Goal: Task Accomplishment & Management: Manage account settings

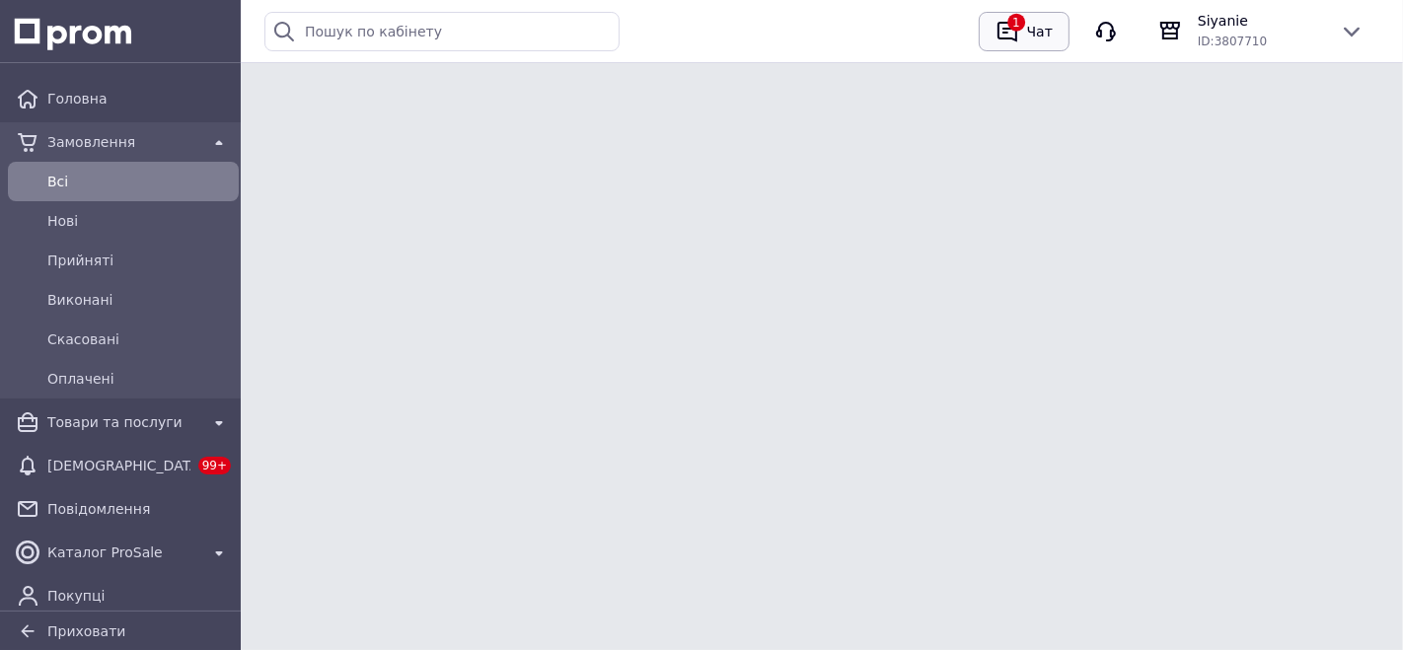
click at [1044, 20] on button "1 Чат" at bounding box center [1024, 31] width 91 height 39
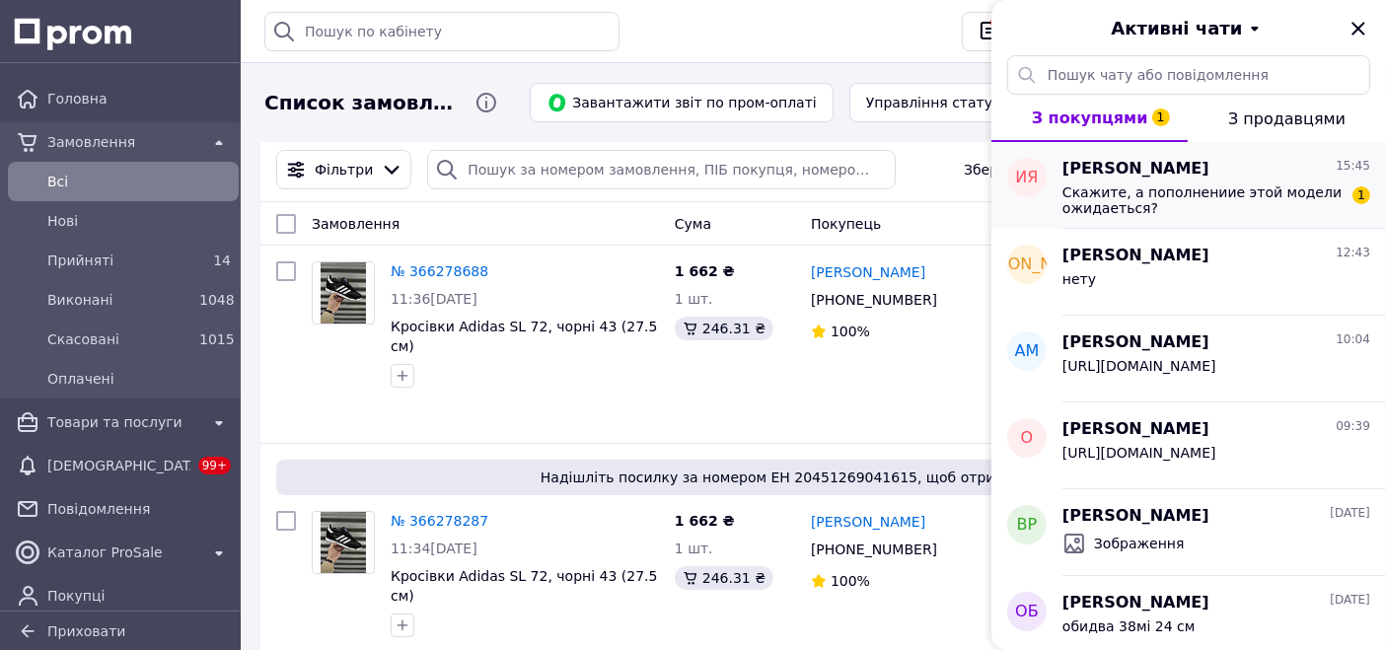
click at [1144, 207] on span "Скажите, а пополнениие этой модели ожидаеться?" at bounding box center [1202, 200] width 280 height 32
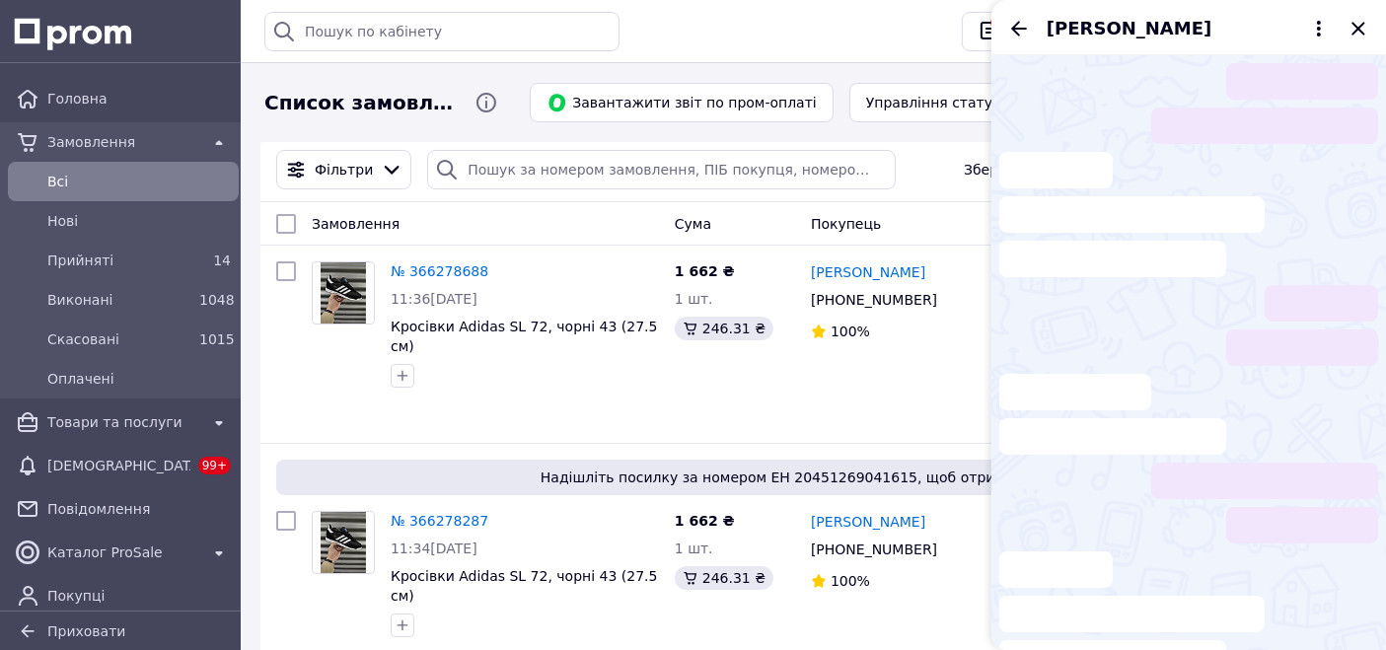
scroll to position [140, 0]
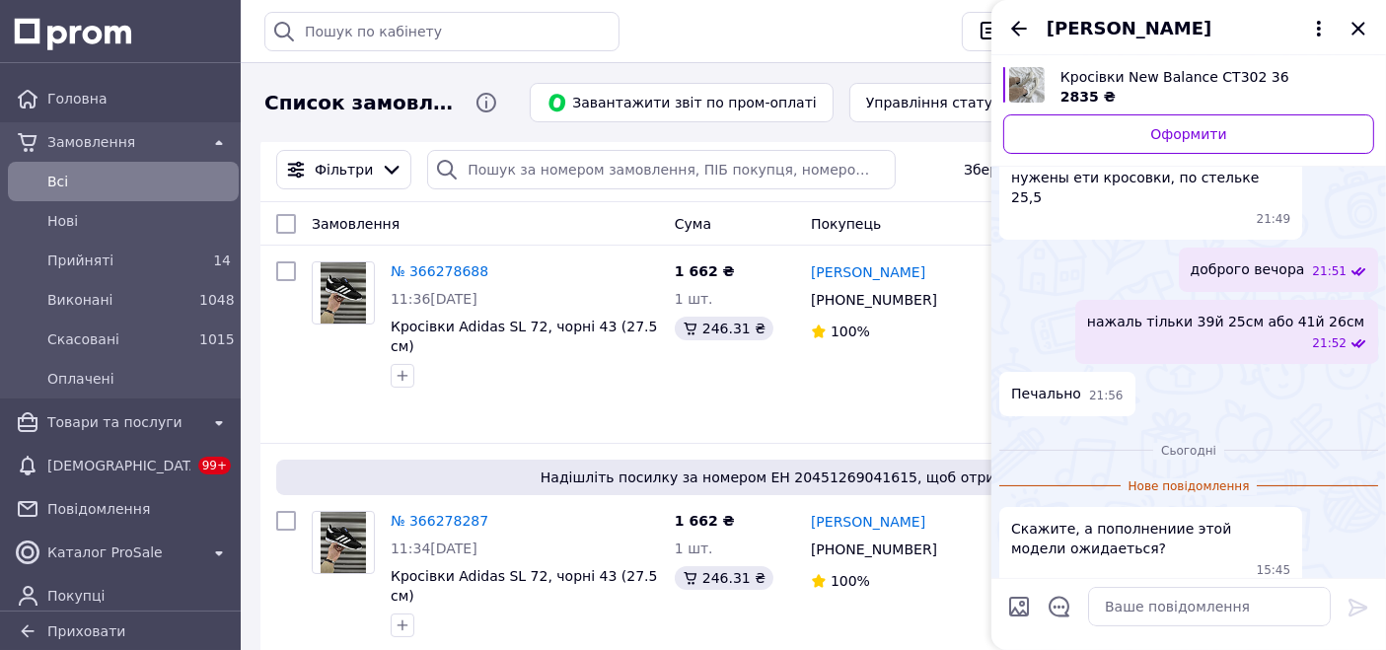
click at [1105, 86] on span "Кросівки New Balance CT302 36" at bounding box center [1210, 77] width 298 height 20
click at [1164, 617] on textarea at bounding box center [1209, 606] width 243 height 39
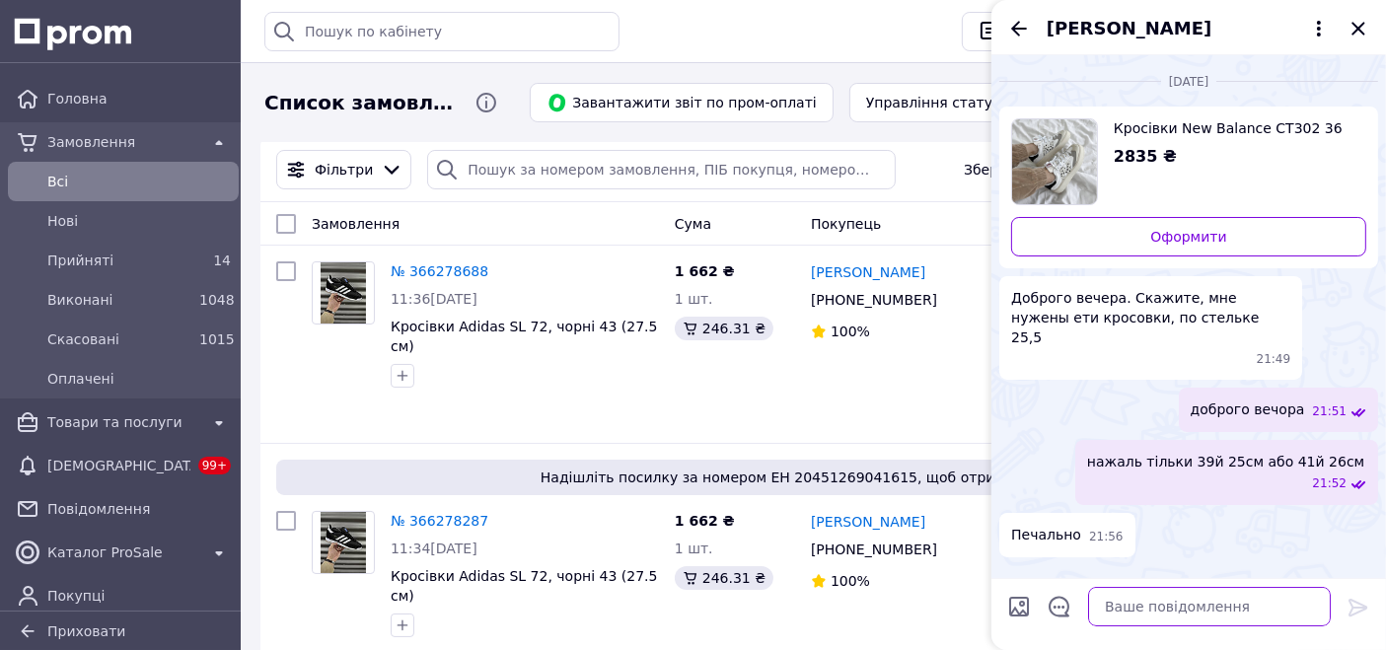
scroll to position [90, 0]
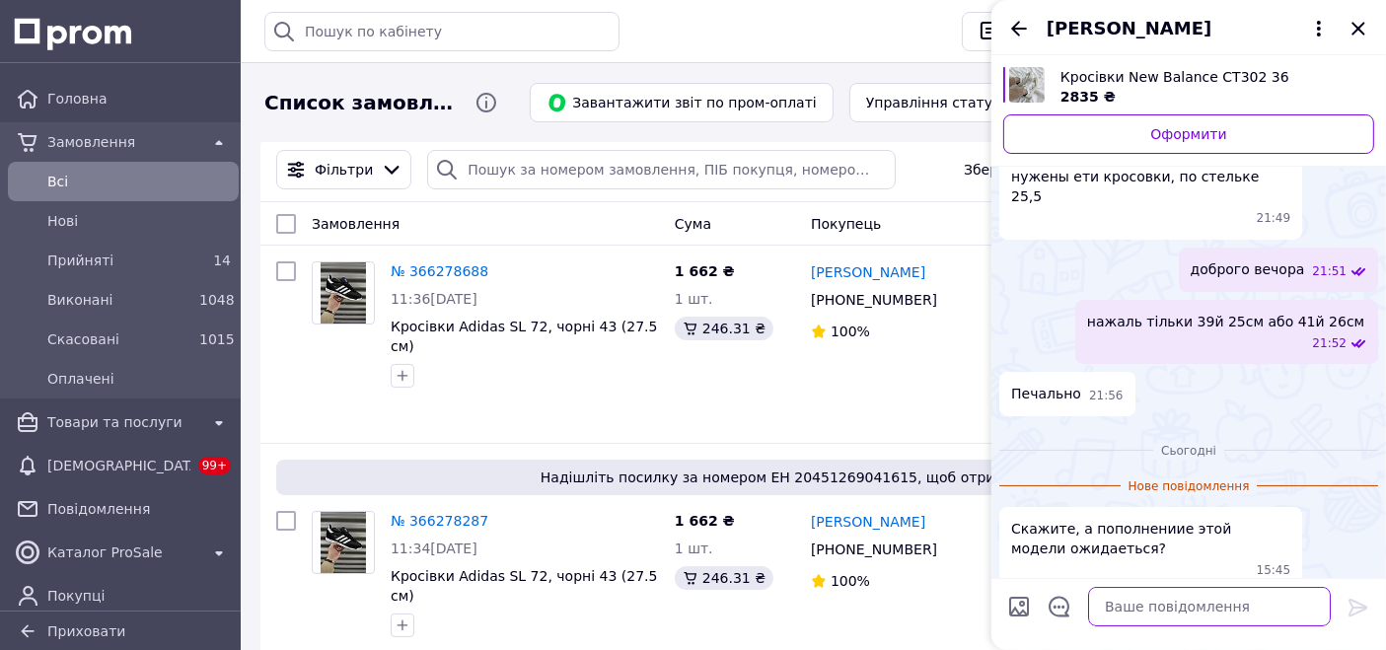
click at [1151, 600] on textarea at bounding box center [1209, 606] width 243 height 39
type textarea "не могу сказать"
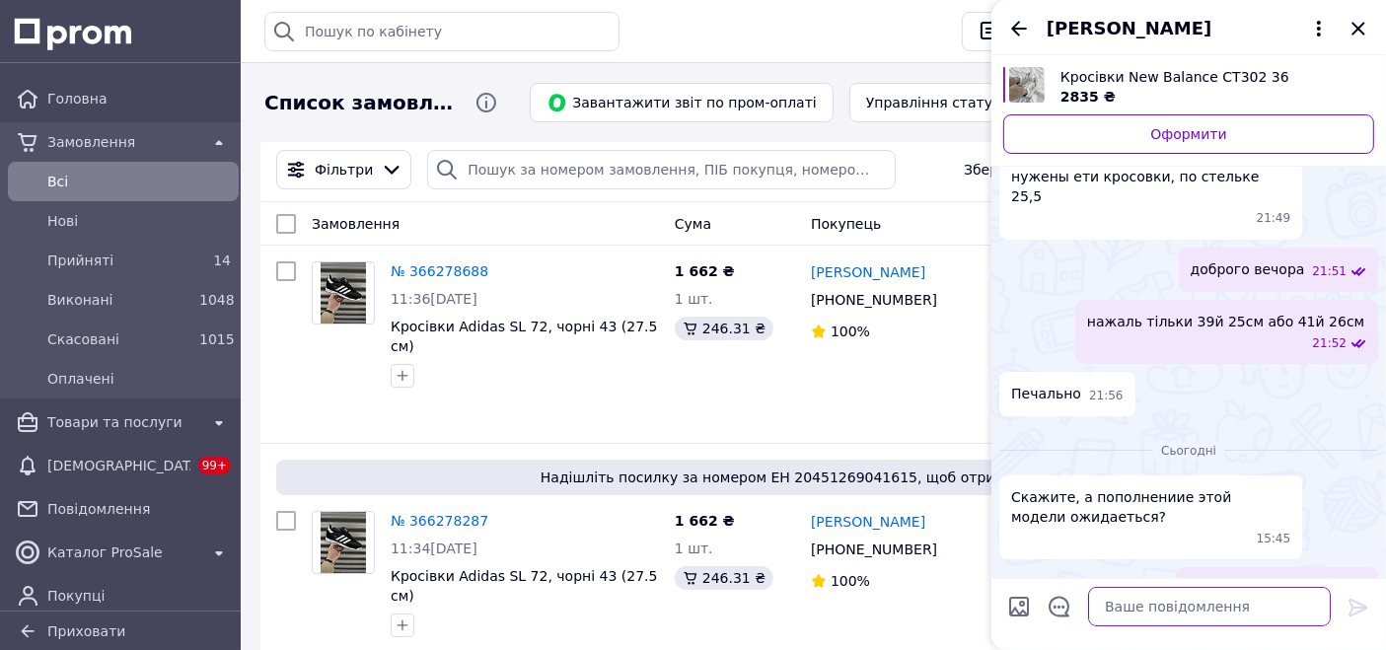
scroll to position [110, 0]
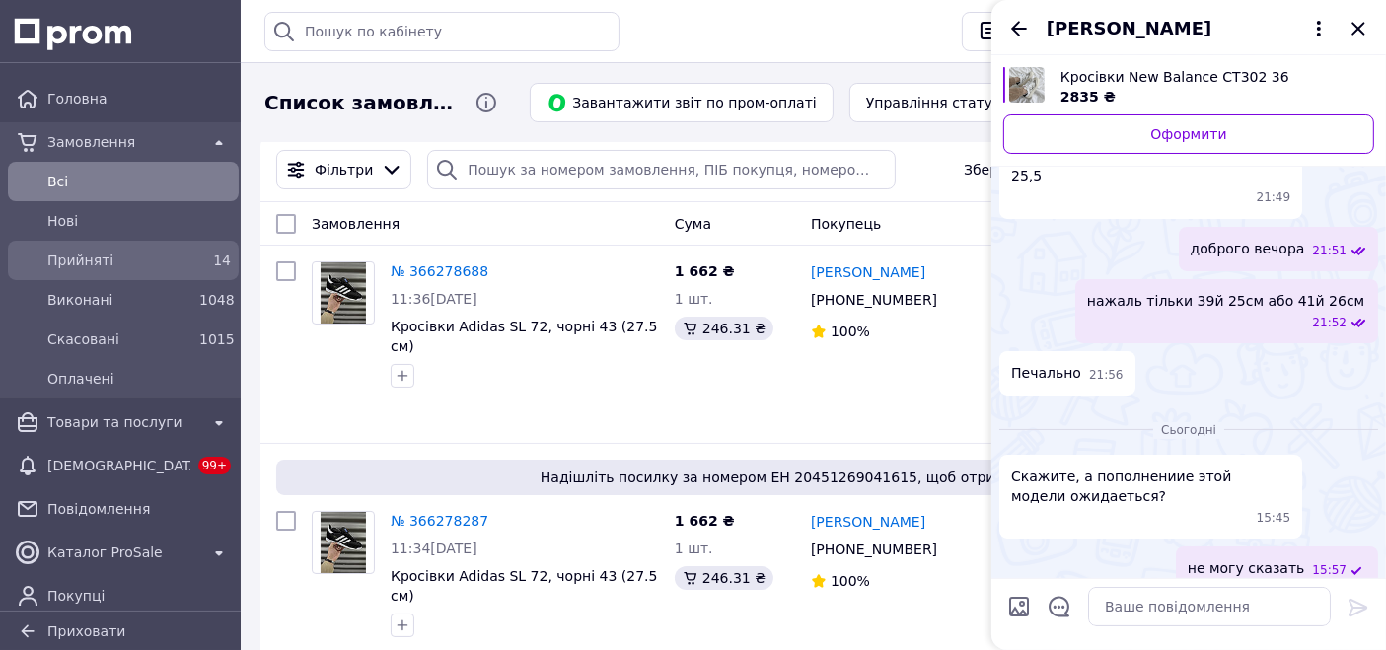
click at [154, 254] on span "Прийняті" at bounding box center [119, 261] width 144 height 20
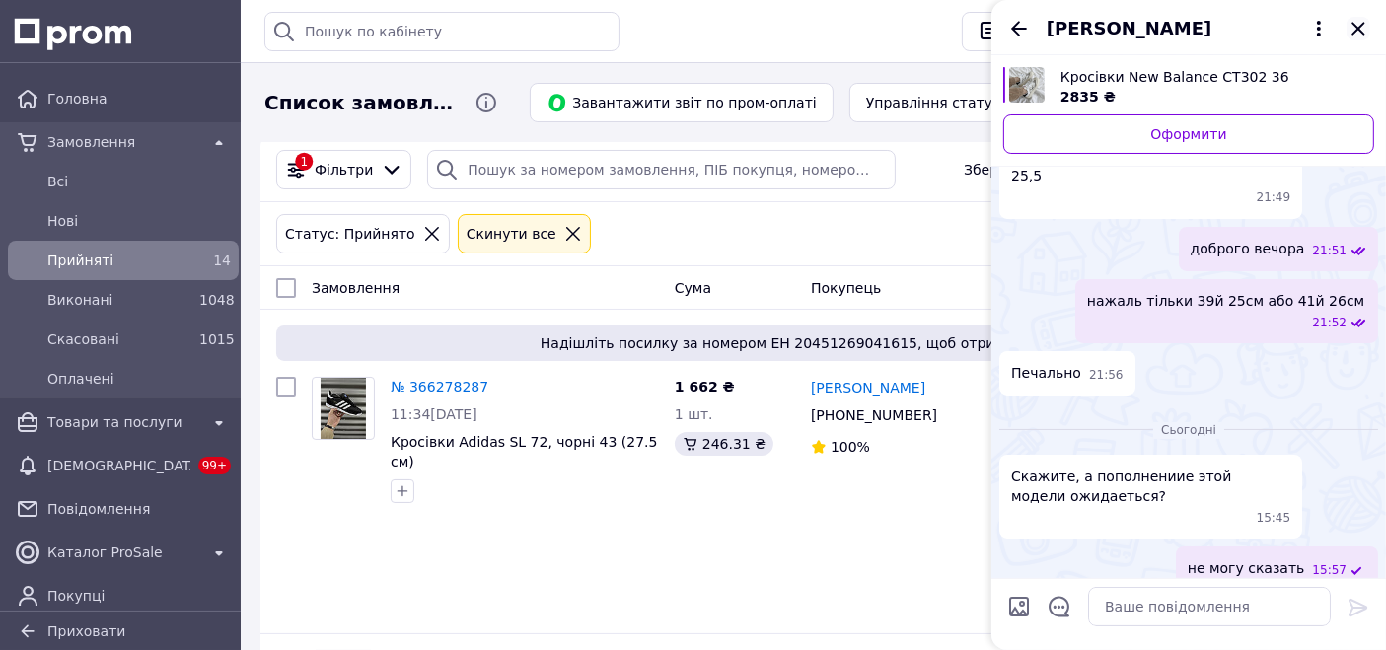
click at [1358, 27] on icon "Закрити" at bounding box center [1358, 28] width 13 height 13
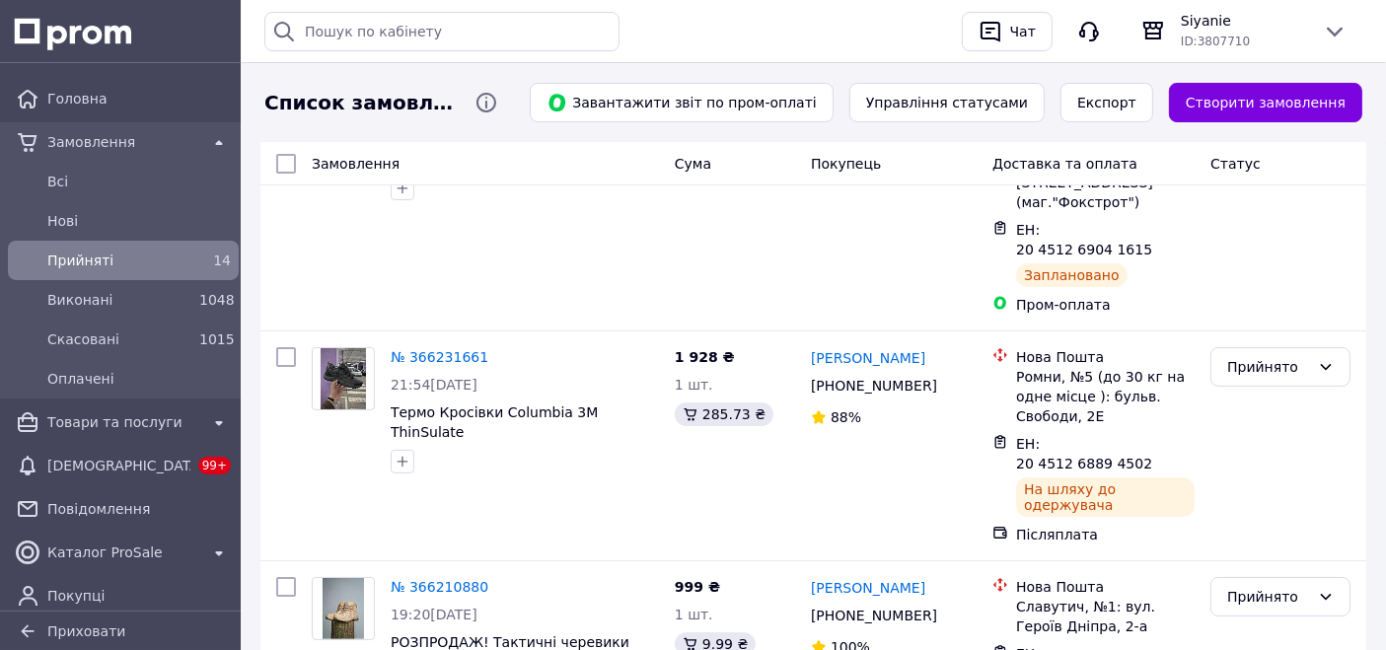
scroll to position [329, 0]
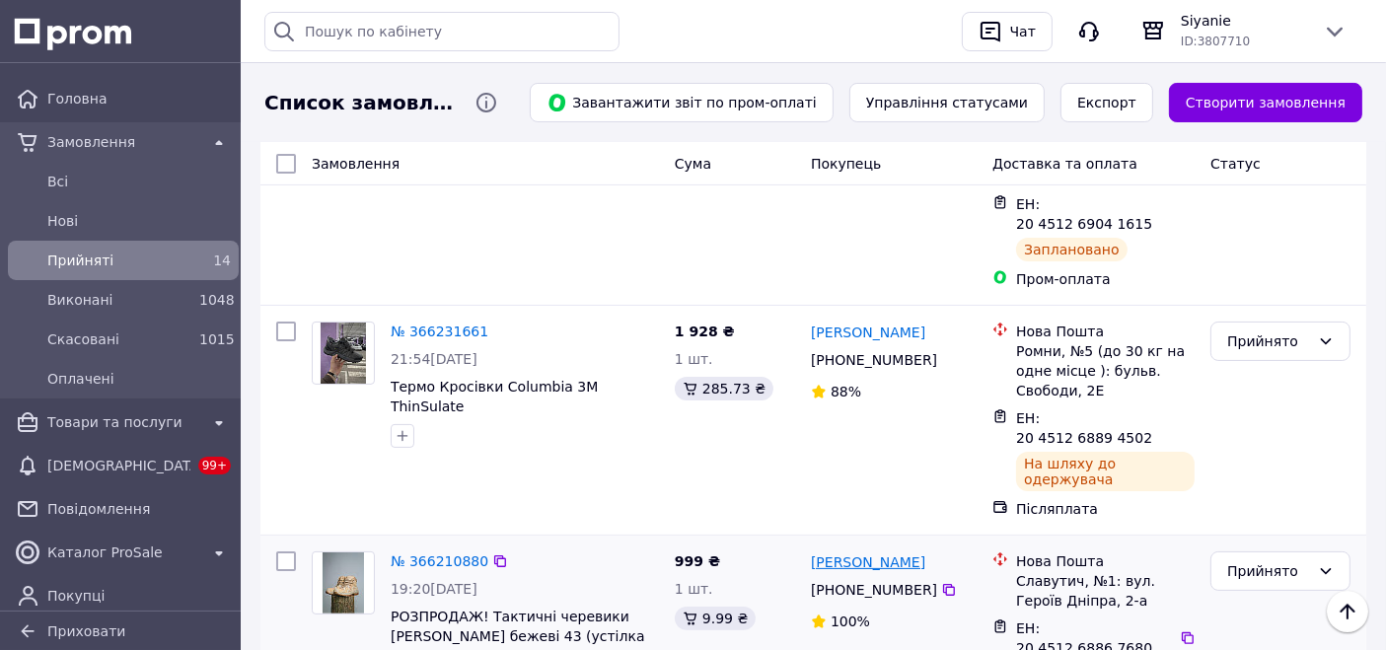
click at [862, 552] on link "[PERSON_NAME]" at bounding box center [868, 562] width 114 height 20
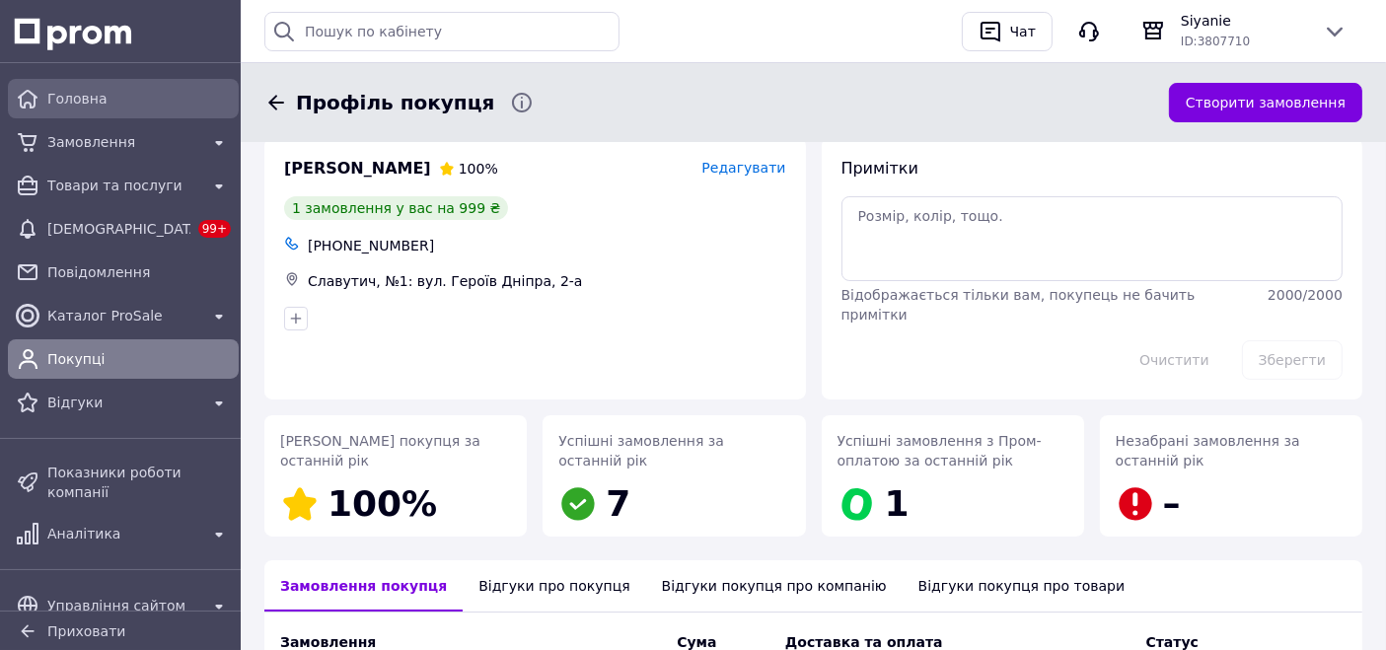
click at [76, 96] on span "Головна" at bounding box center [138, 99] width 183 height 20
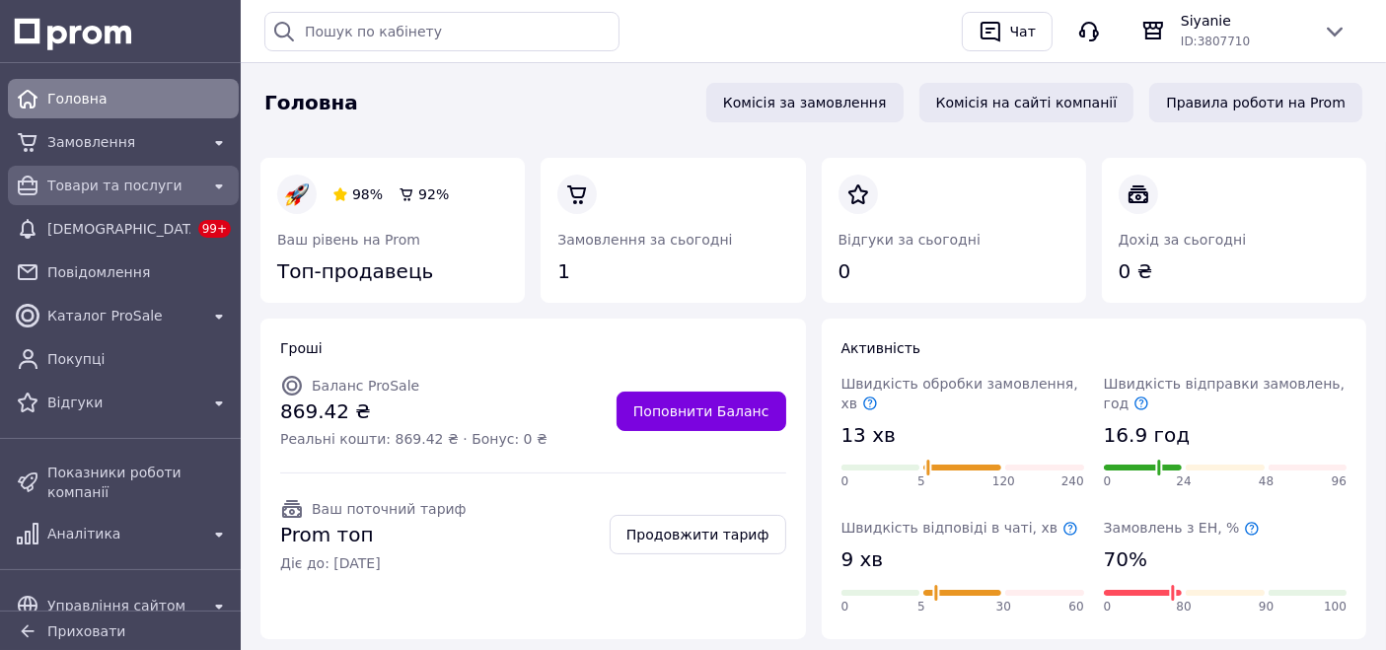
click at [103, 187] on span "Товари та послуги" at bounding box center [123, 186] width 152 height 20
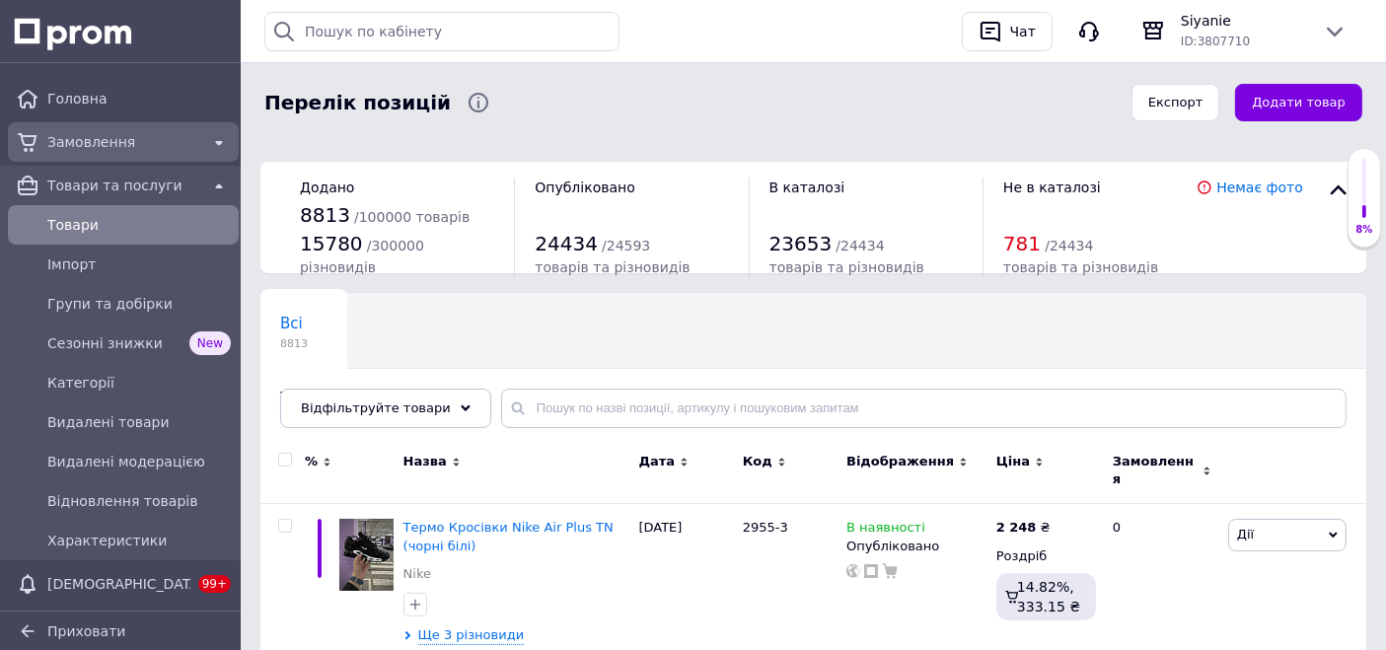
click at [120, 151] on span "Замовлення" at bounding box center [123, 142] width 152 height 20
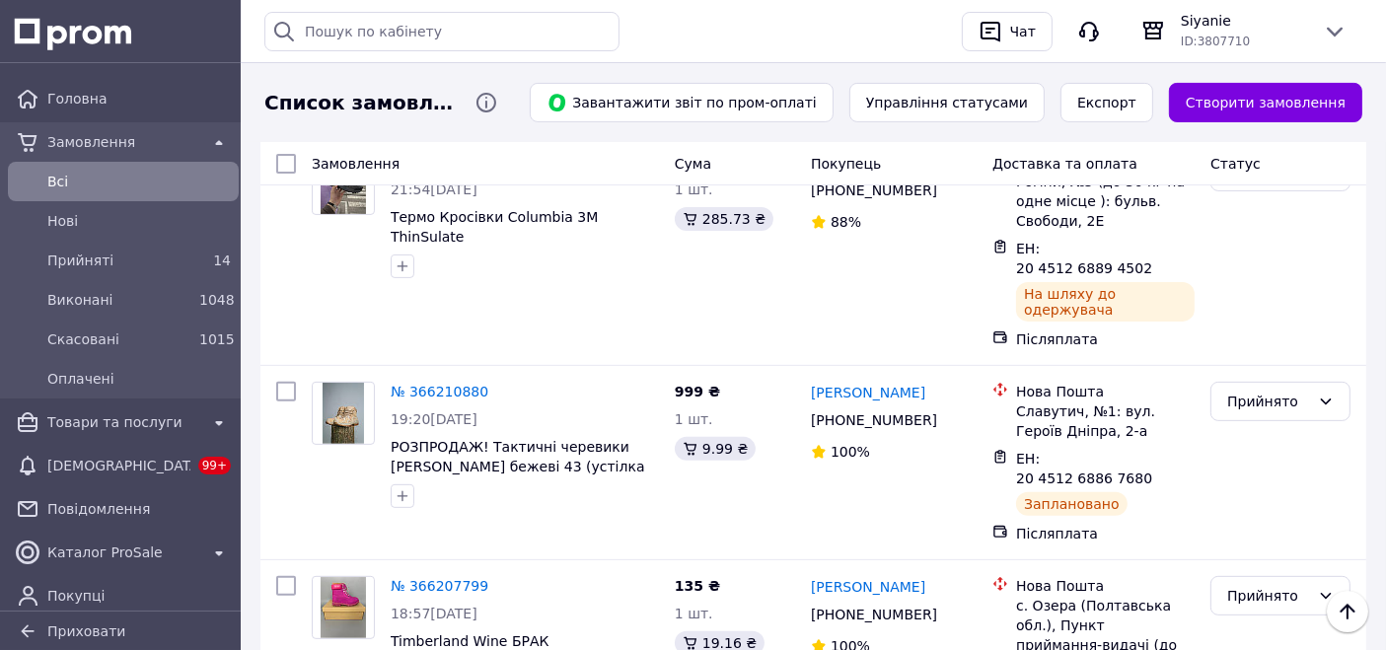
scroll to position [548, 0]
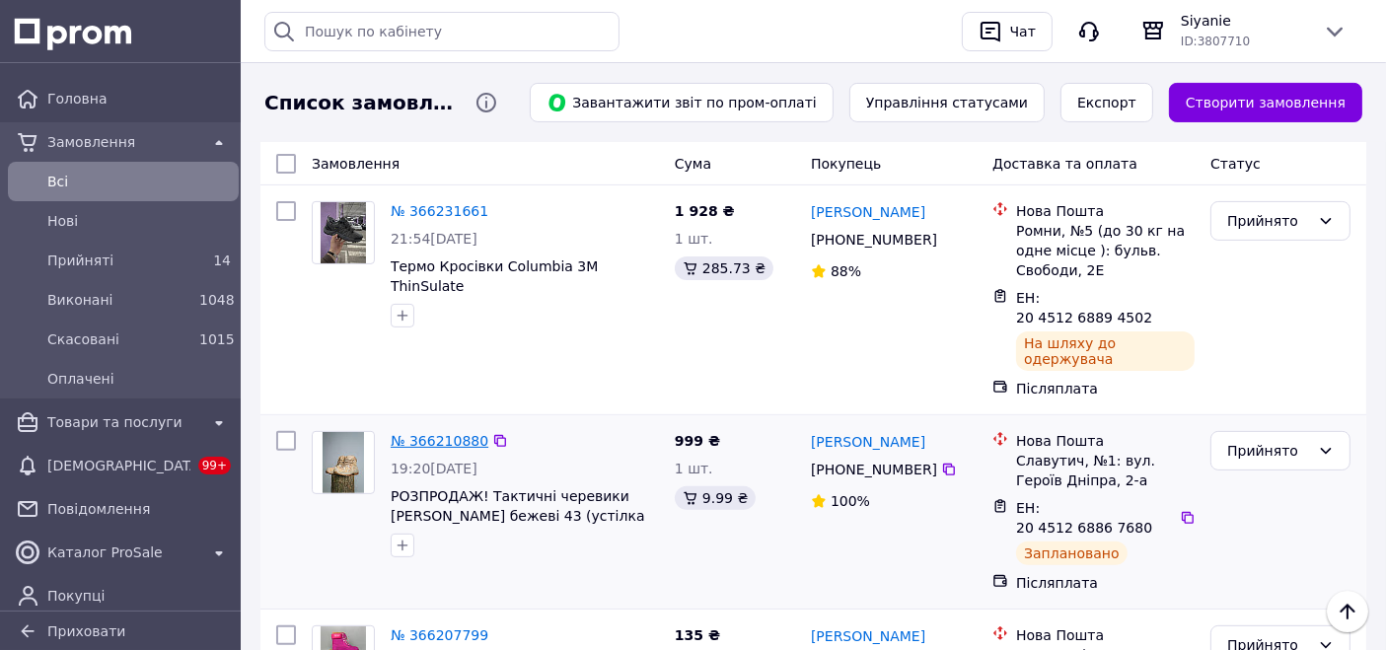
click at [426, 433] on link "№ 366210880" at bounding box center [440, 441] width 98 height 16
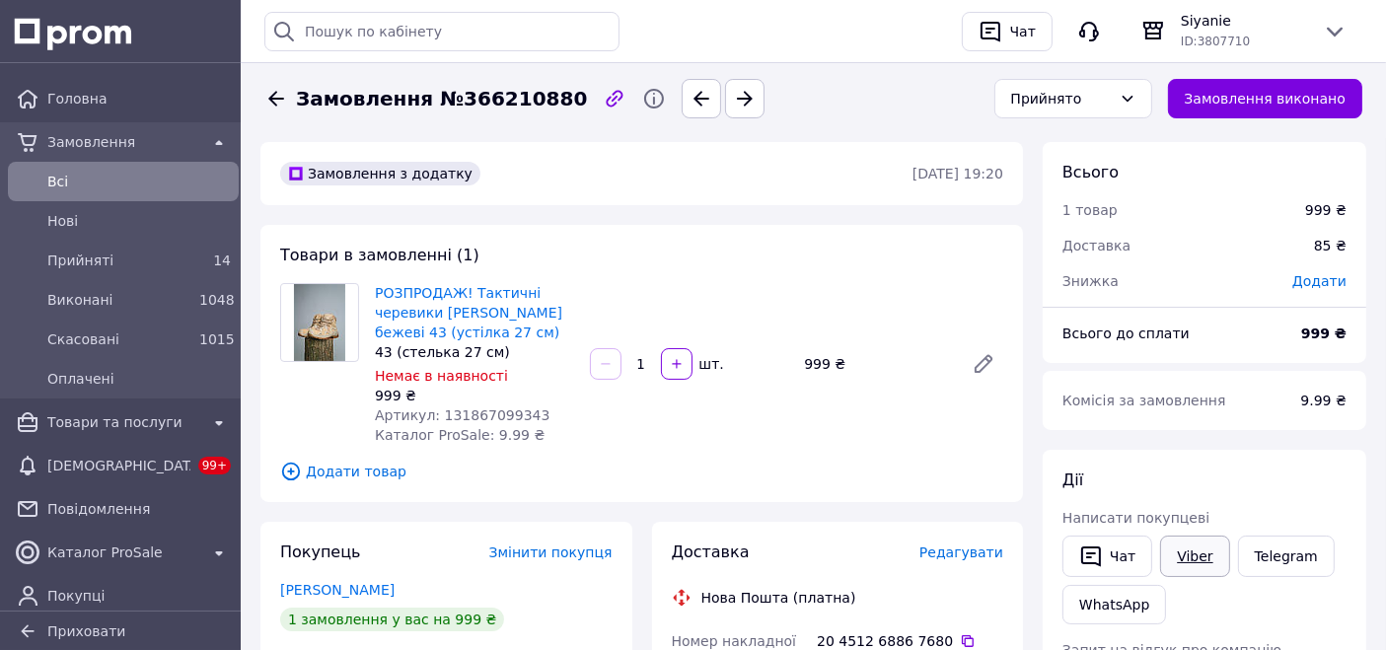
click at [1184, 536] on link "Viber" at bounding box center [1194, 556] width 69 height 41
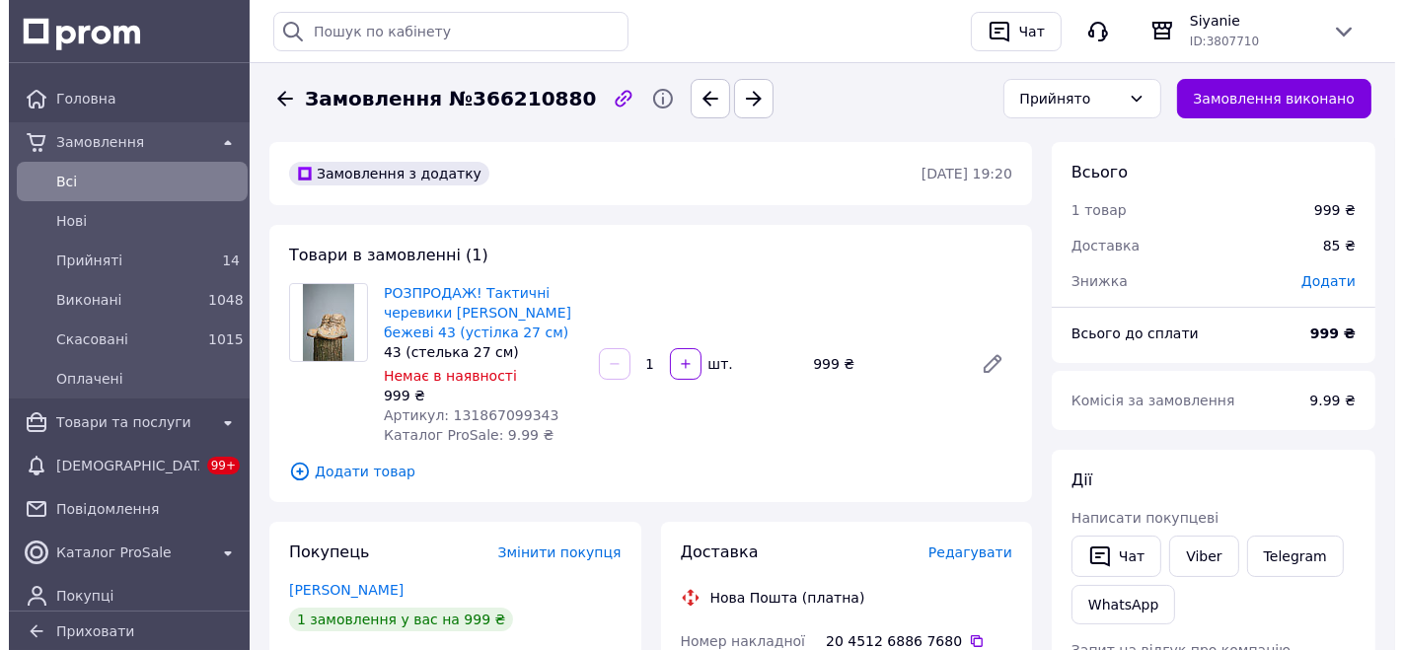
scroll to position [110, 0]
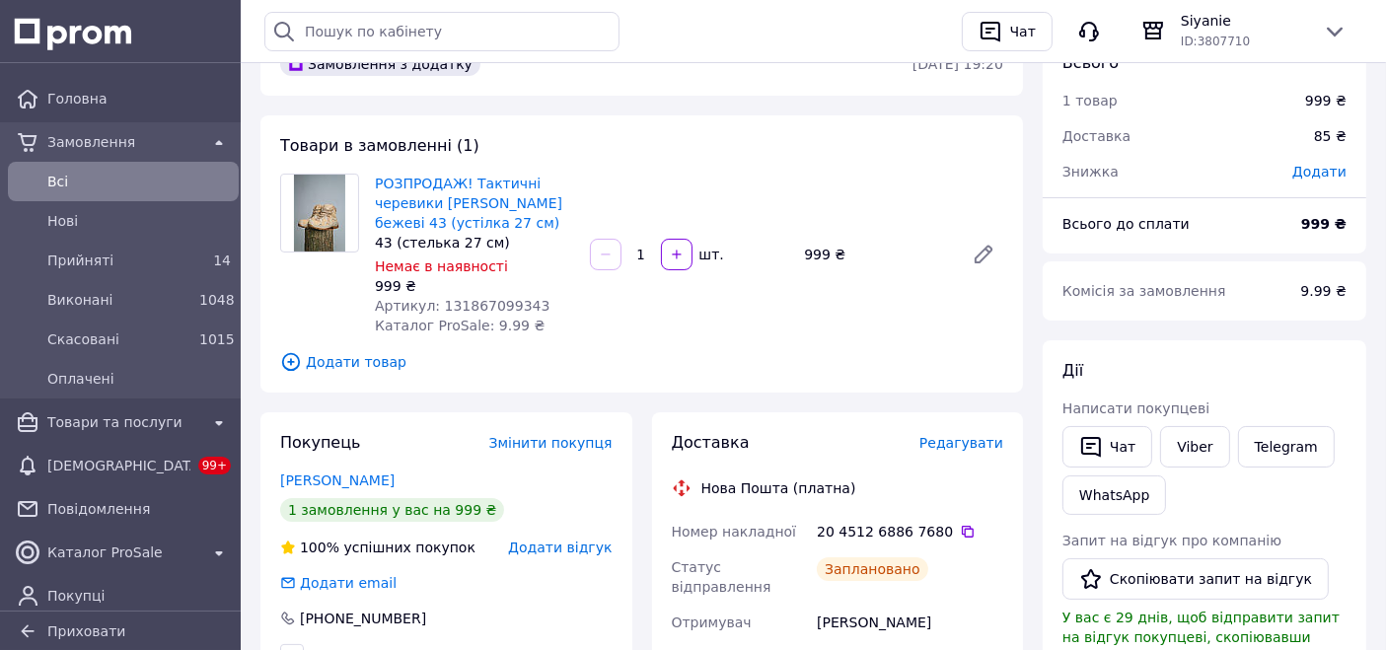
click at [984, 429] on div "Доставка Редагувати Нова Пошта (платна) Номер накладної 20 4512 6886 7680   Ста…" at bounding box center [838, 634] width 372 height 445
click at [981, 444] on span "Редагувати" at bounding box center [961, 443] width 84 height 16
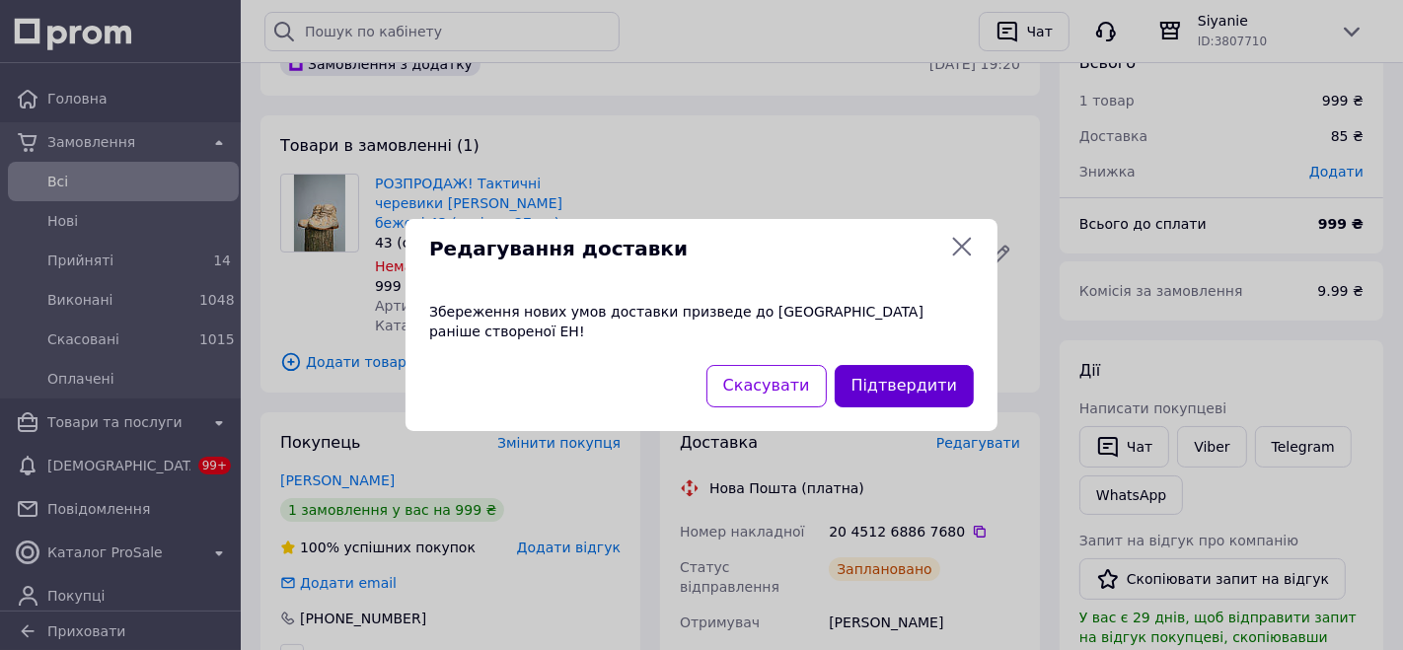
click at [935, 379] on button "Підтвердити" at bounding box center [904, 386] width 139 height 42
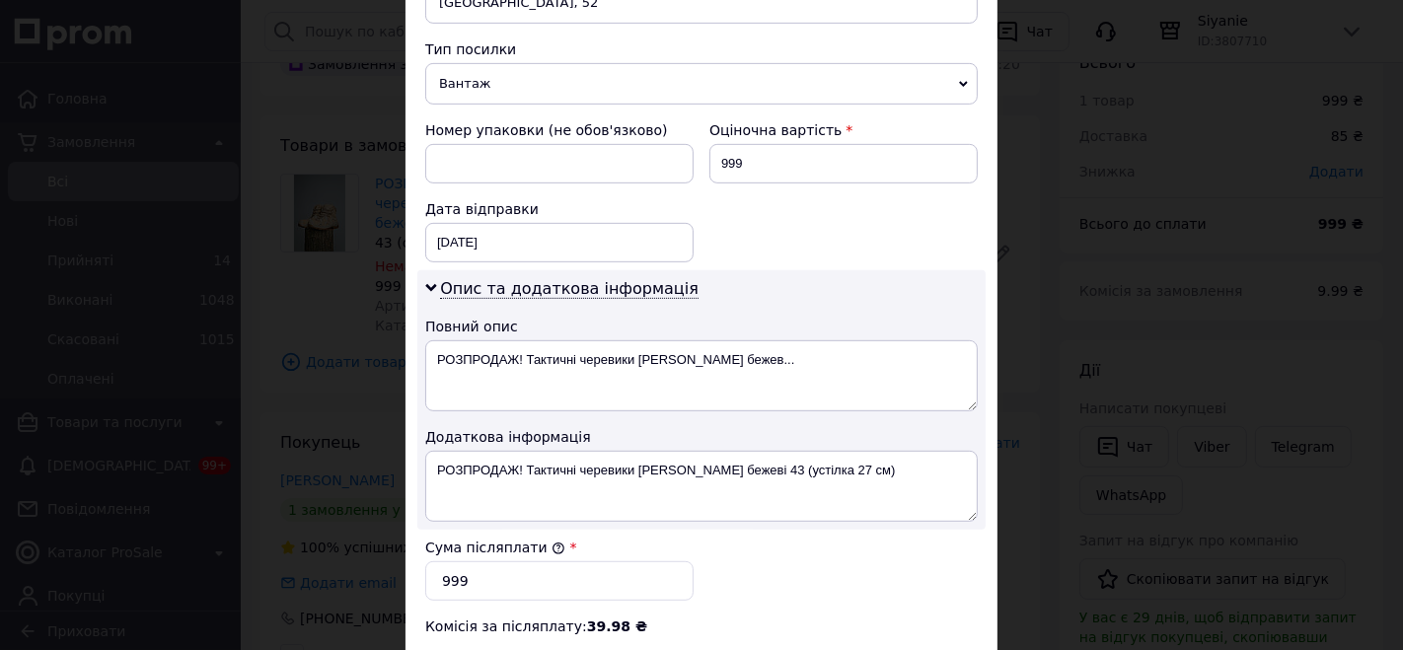
scroll to position [987, 0]
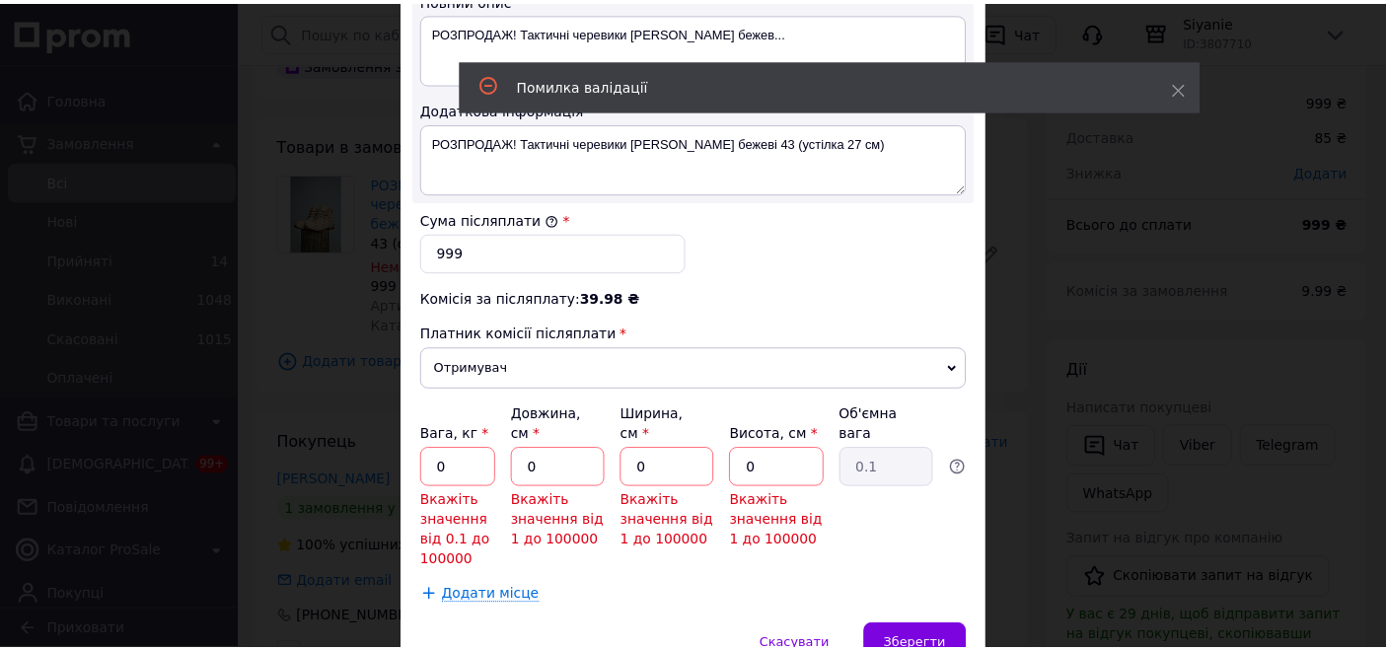
scroll to position [1096, 0]
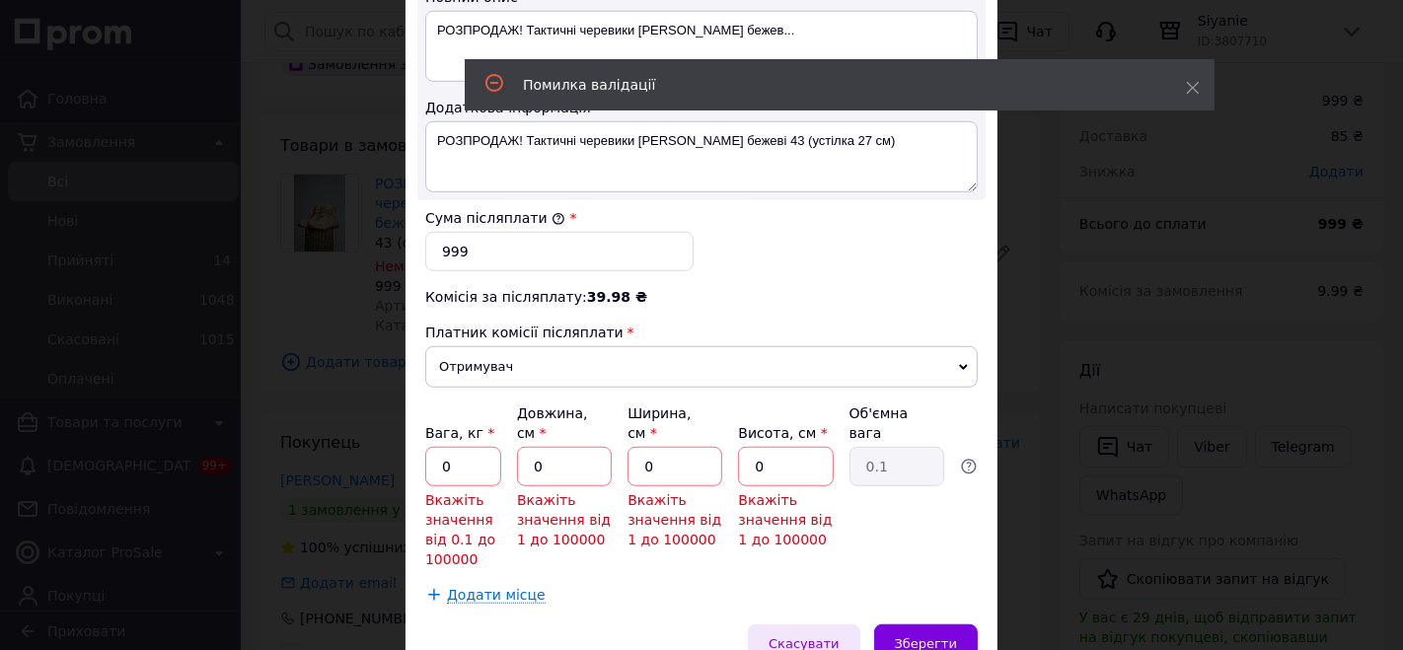
click at [814, 636] on span "Скасувати" at bounding box center [804, 643] width 70 height 15
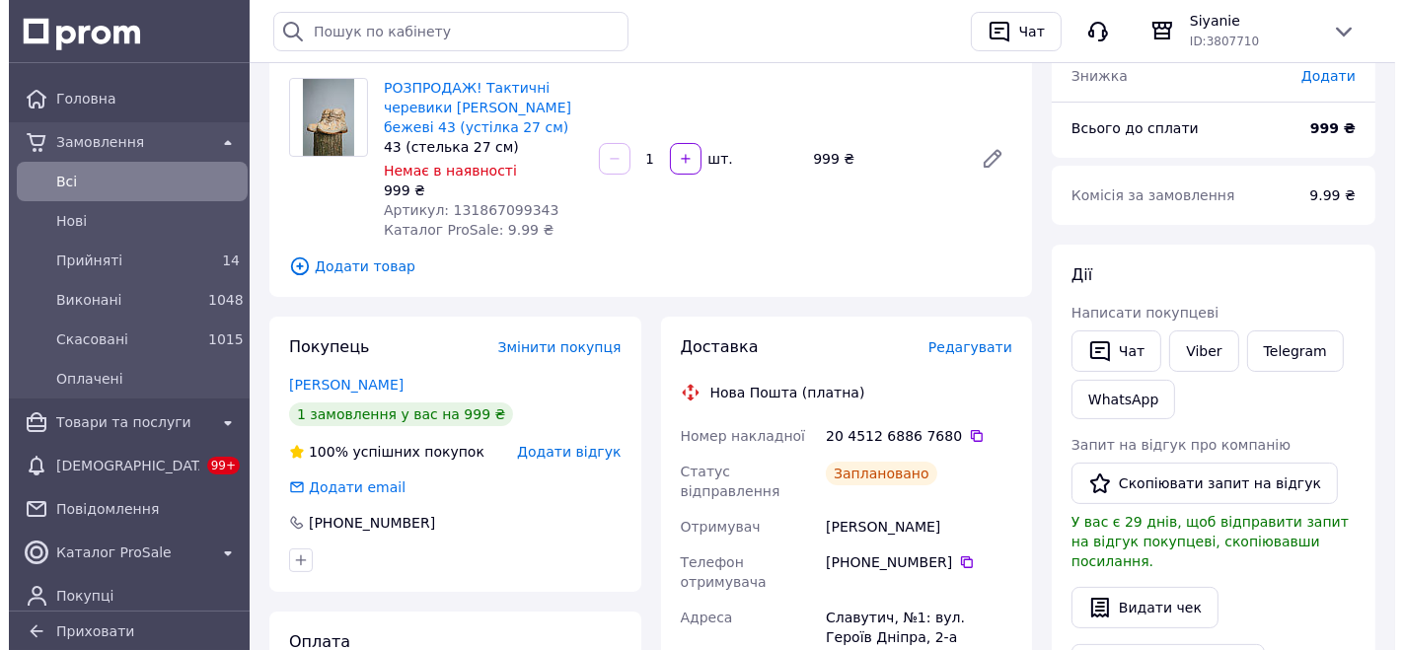
scroll to position [329, 0]
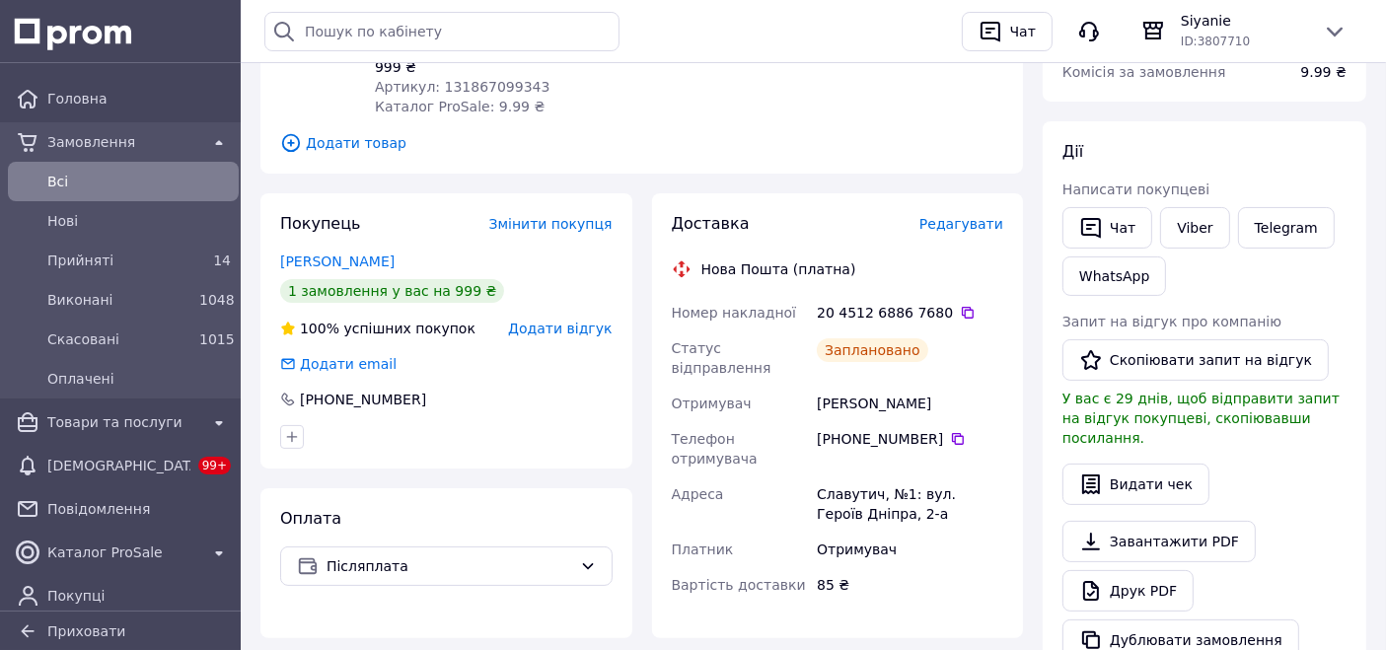
click at [935, 224] on span "Редагувати" at bounding box center [961, 224] width 84 height 16
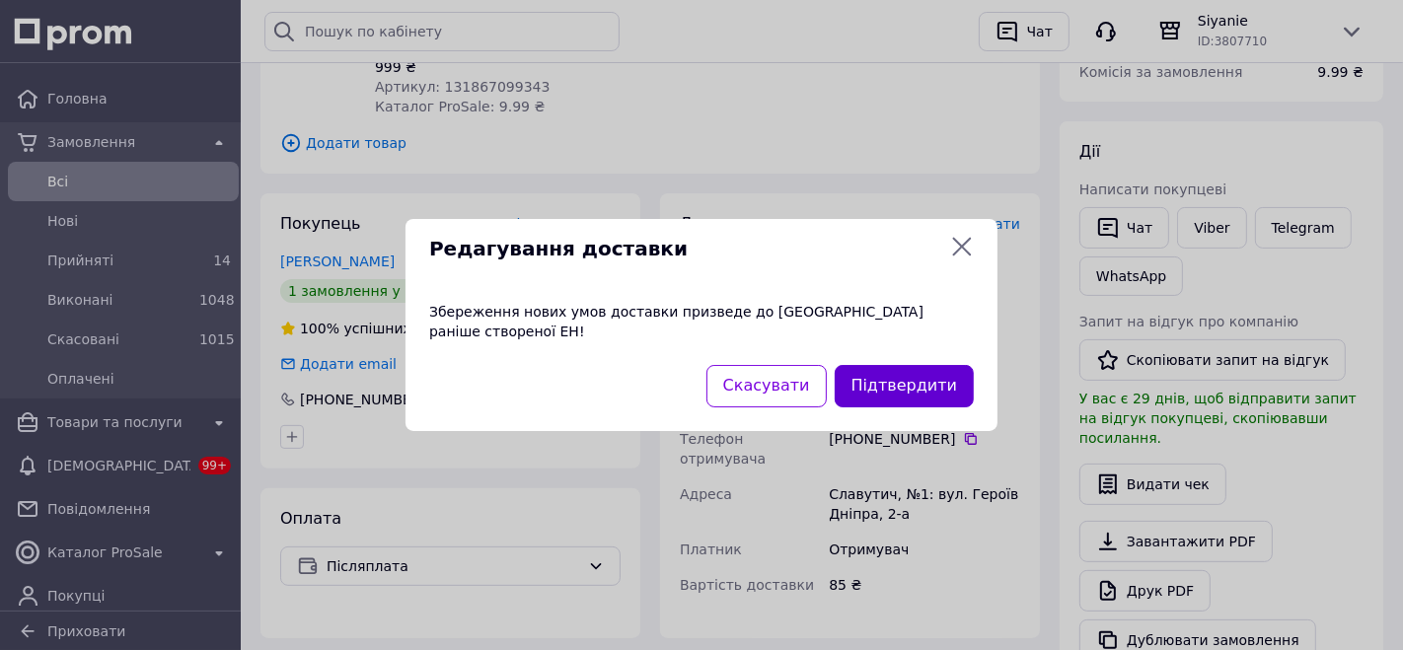
click at [920, 365] on button "Підтвердити" at bounding box center [904, 386] width 139 height 42
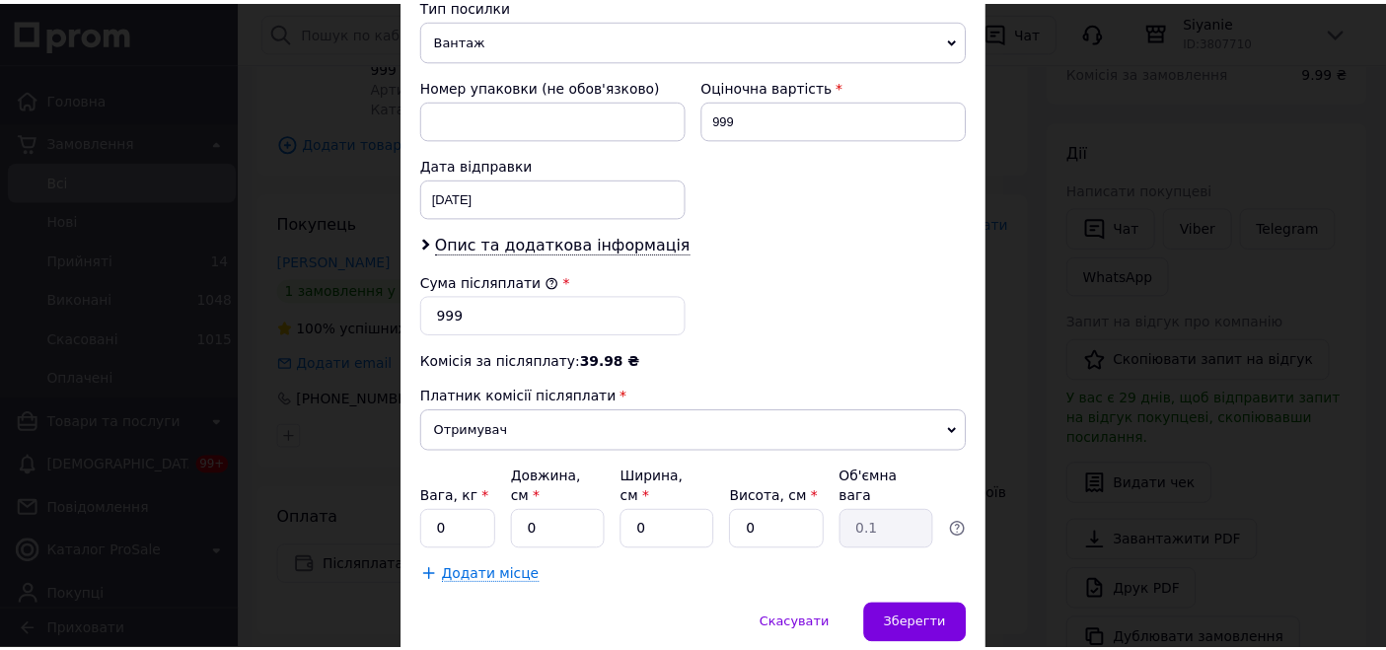
scroll to position [846, 0]
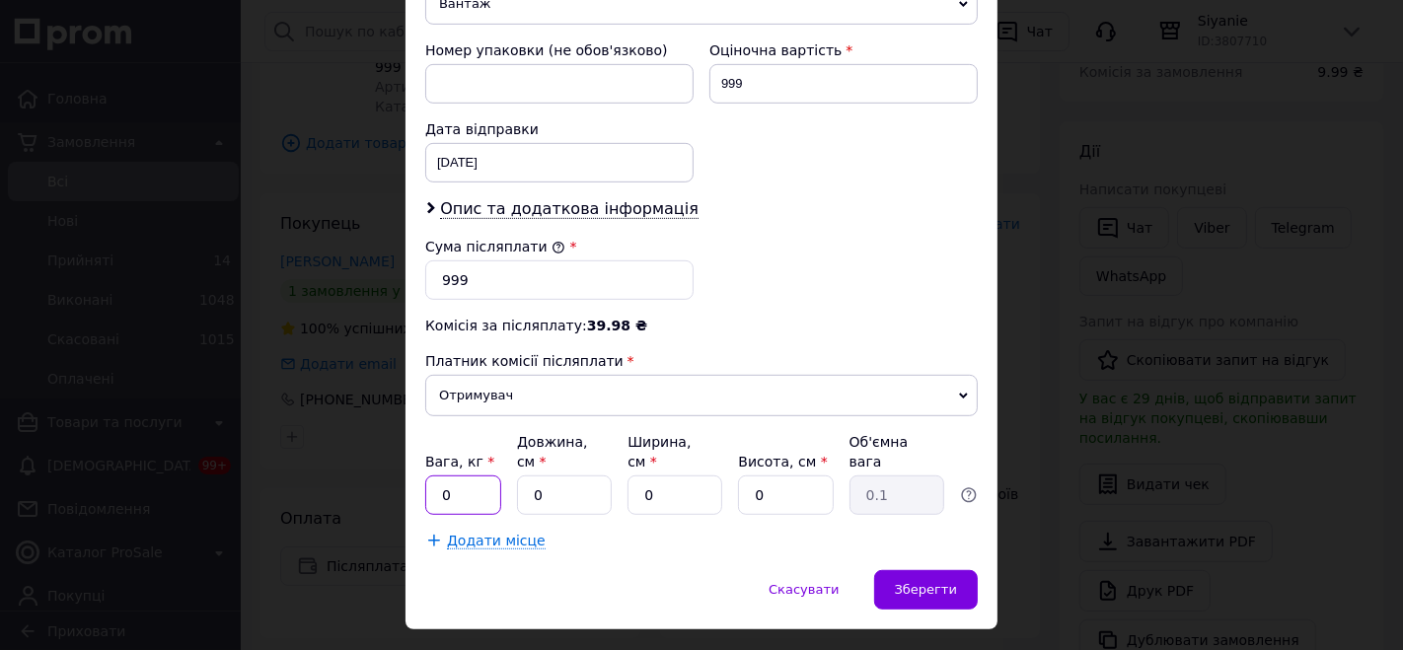
click at [465, 476] on input "0" at bounding box center [463, 495] width 76 height 39
drag, startPoint x: 468, startPoint y: 446, endPoint x: 424, endPoint y: 455, distance: 44.3
click at [425, 476] on input "012" at bounding box center [463, 495] width 76 height 39
type input "12"
drag, startPoint x: 550, startPoint y: 452, endPoint x: 507, endPoint y: 444, distance: 43.1
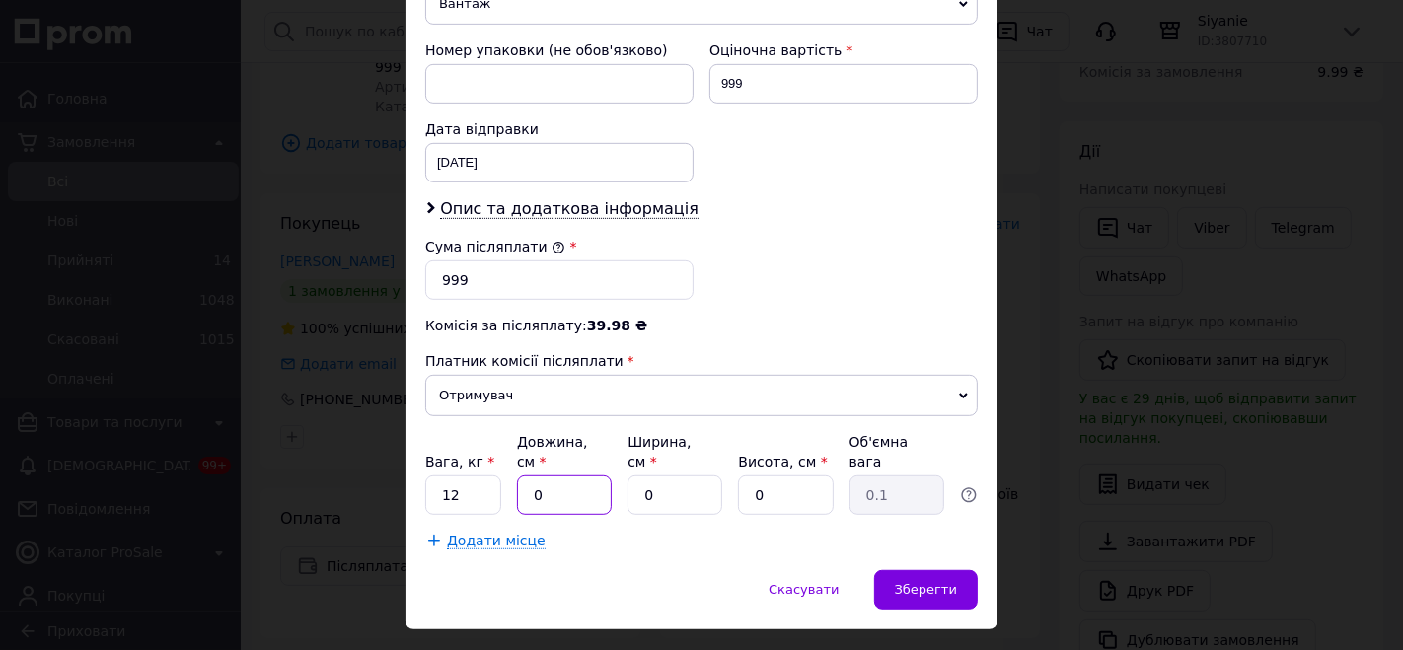
click at [507, 444] on div "Вага, кг * 12 Довжина, см * 0 Ширина, см * 0 Висота, см * 0 Об'ємна вага 0.1" at bounding box center [701, 473] width 552 height 83
type input "20"
drag, startPoint x: 656, startPoint y: 441, endPoint x: 598, endPoint y: 446, distance: 58.4
click at [598, 446] on div "Вага, кг * 12 Довжина, см * 20 Ширина, см * 0 Висота, см * 0 Об'ємна вага 0.1" at bounding box center [701, 473] width 552 height 83
type input "25"
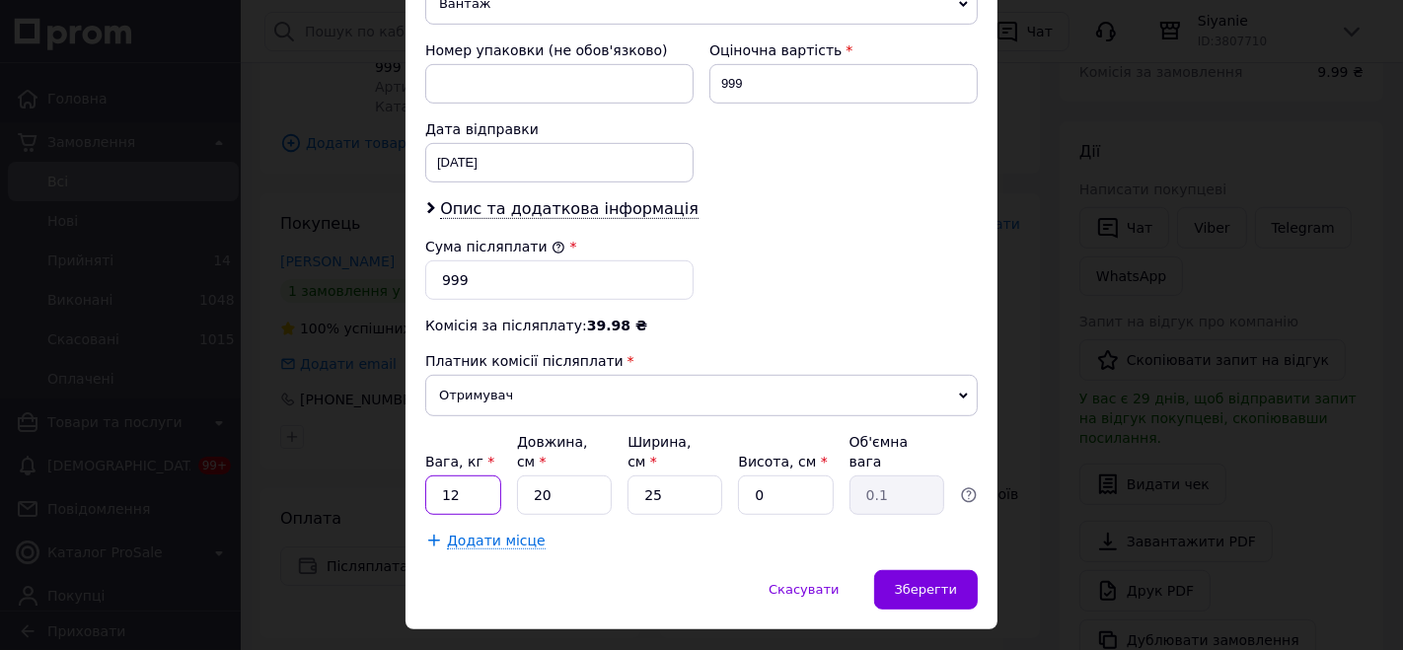
drag, startPoint x: 456, startPoint y: 445, endPoint x: 404, endPoint y: 449, distance: 51.5
type input "1"
drag, startPoint x: 775, startPoint y: 454, endPoint x: 737, endPoint y: 457, distance: 38.6
click at [738, 476] on input "0" at bounding box center [785, 495] width 95 height 39
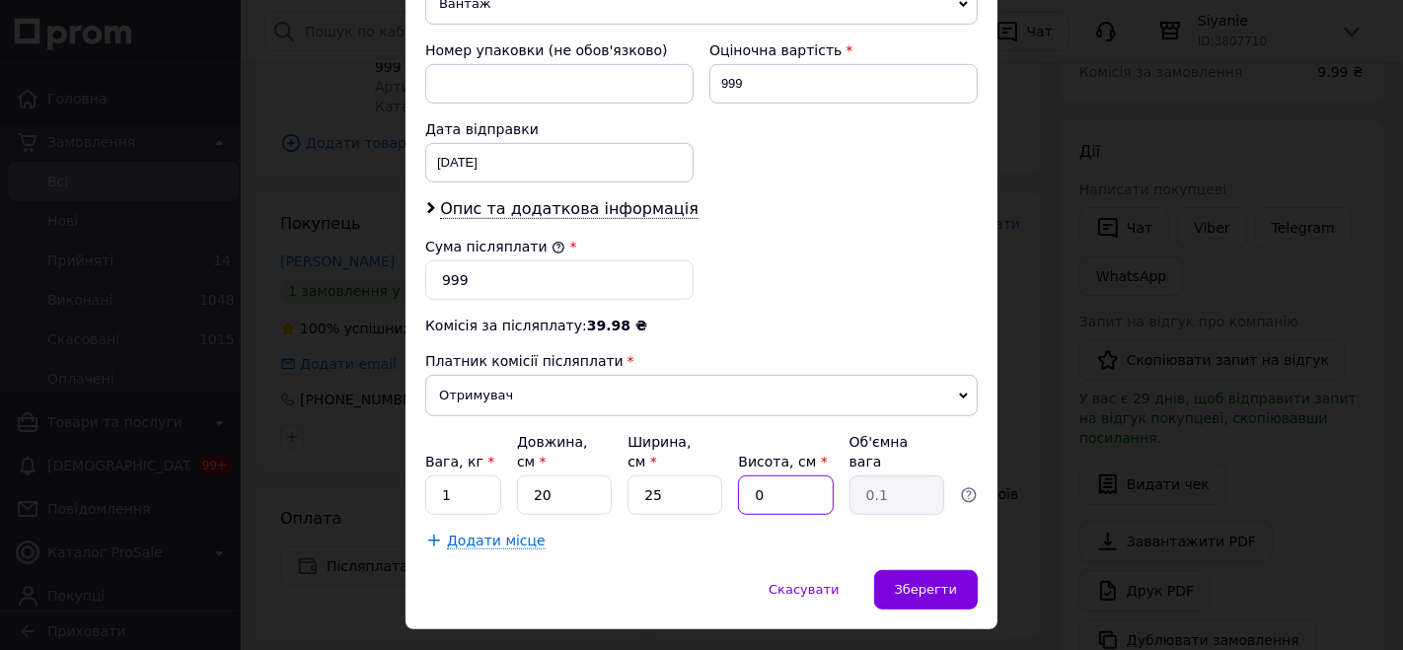
type input "1"
type input "0.13"
type input "15"
type input "1.88"
type input "15"
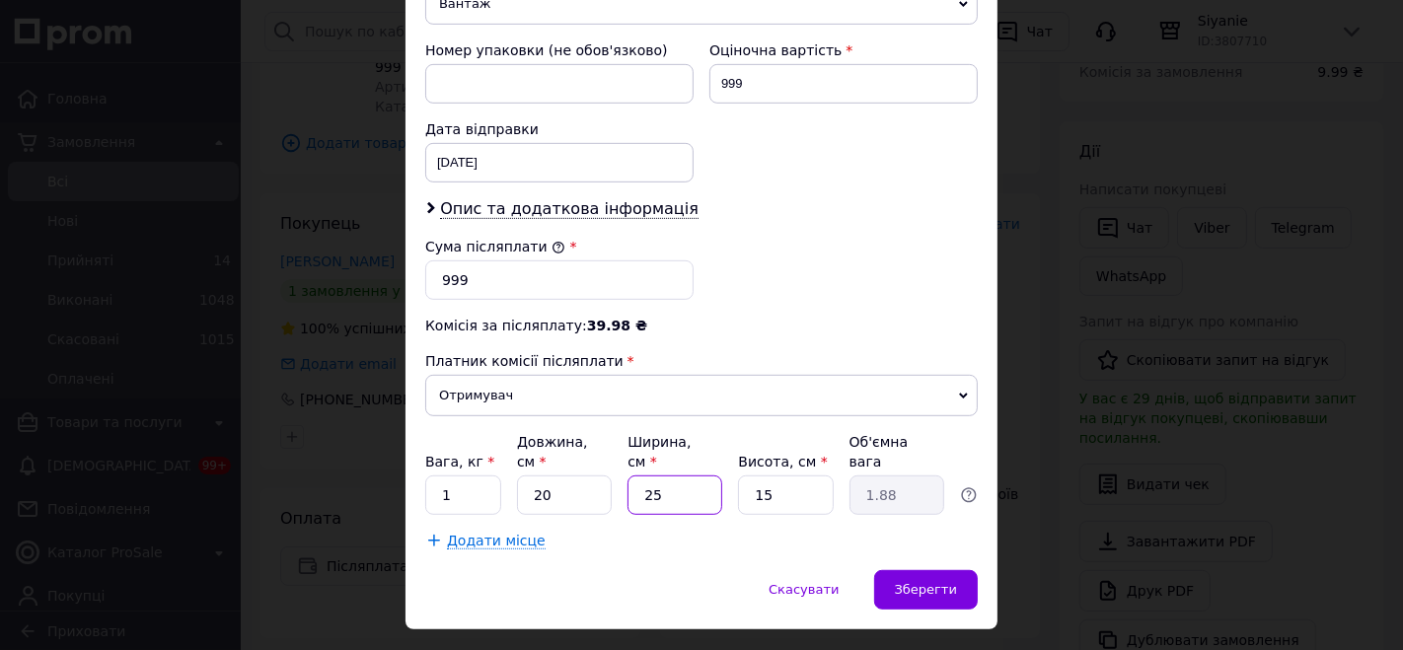
drag, startPoint x: 676, startPoint y: 455, endPoint x: 633, endPoint y: 455, distance: 42.4
click at [633, 476] on input "25" at bounding box center [674, 495] width 95 height 39
type input "3"
type input "0.23"
type input "30"
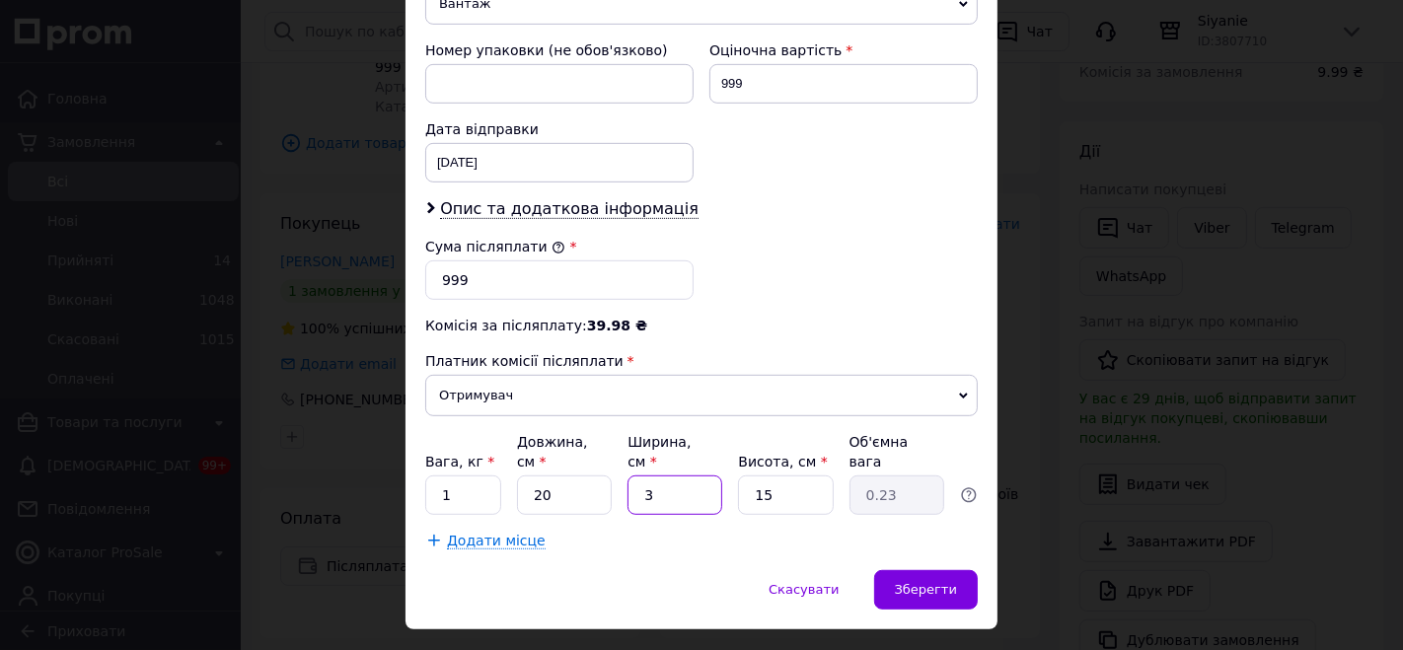
type input "2.25"
type input "30"
drag, startPoint x: 589, startPoint y: 456, endPoint x: 500, endPoint y: 476, distance: 91.2
type input "1"
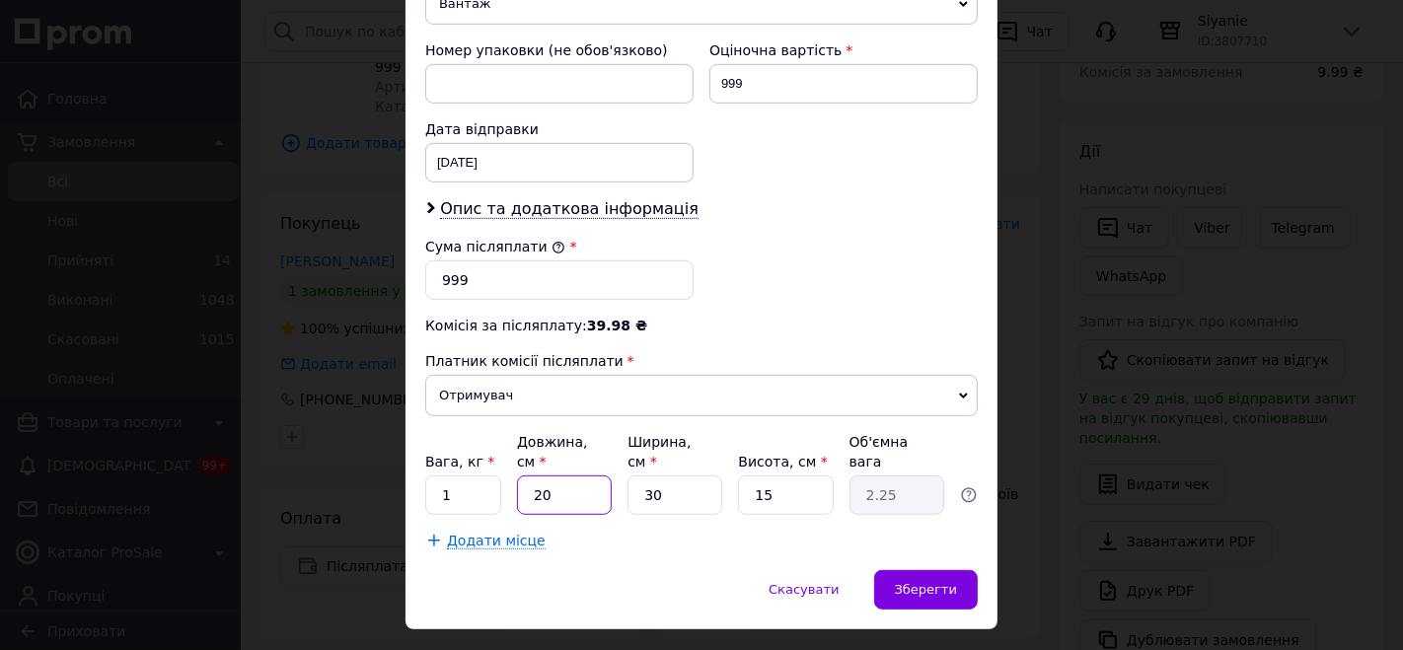
type input "0.11"
type input "15"
type input "1.69"
type input "15"
click at [925, 582] on span "Зберегти" at bounding box center [926, 589] width 62 height 15
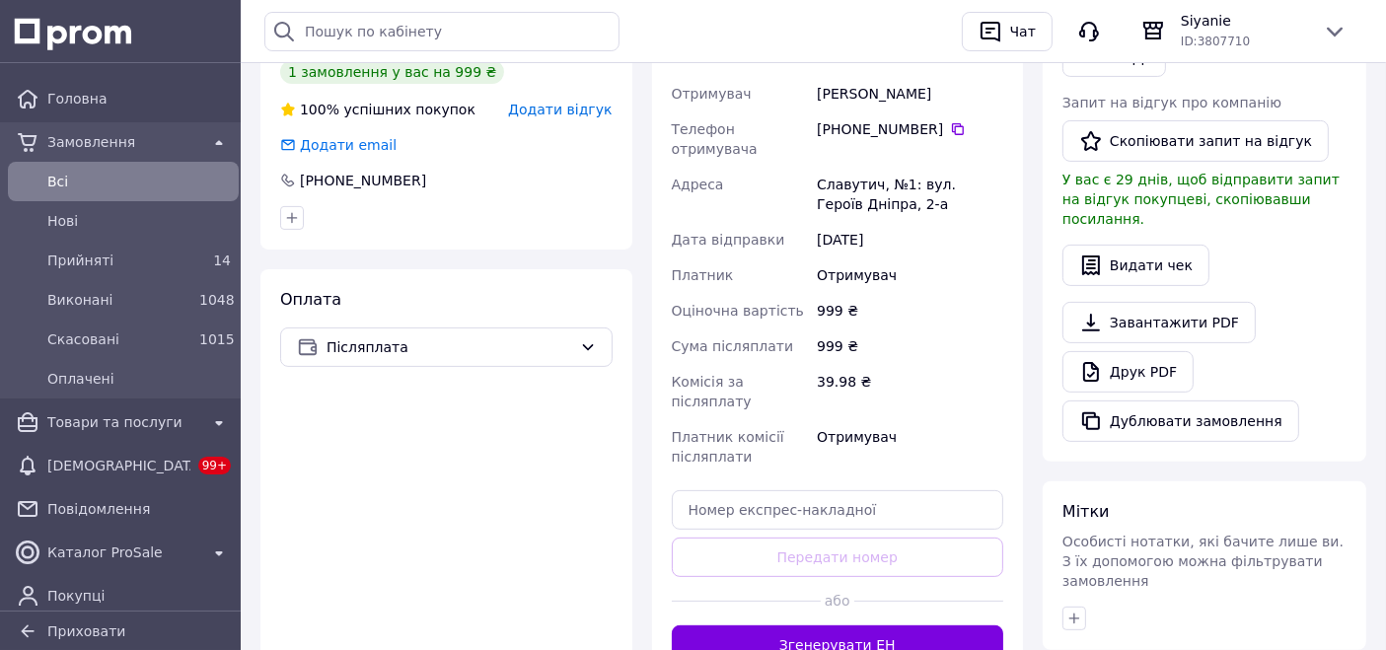
scroll to position [657, 0]
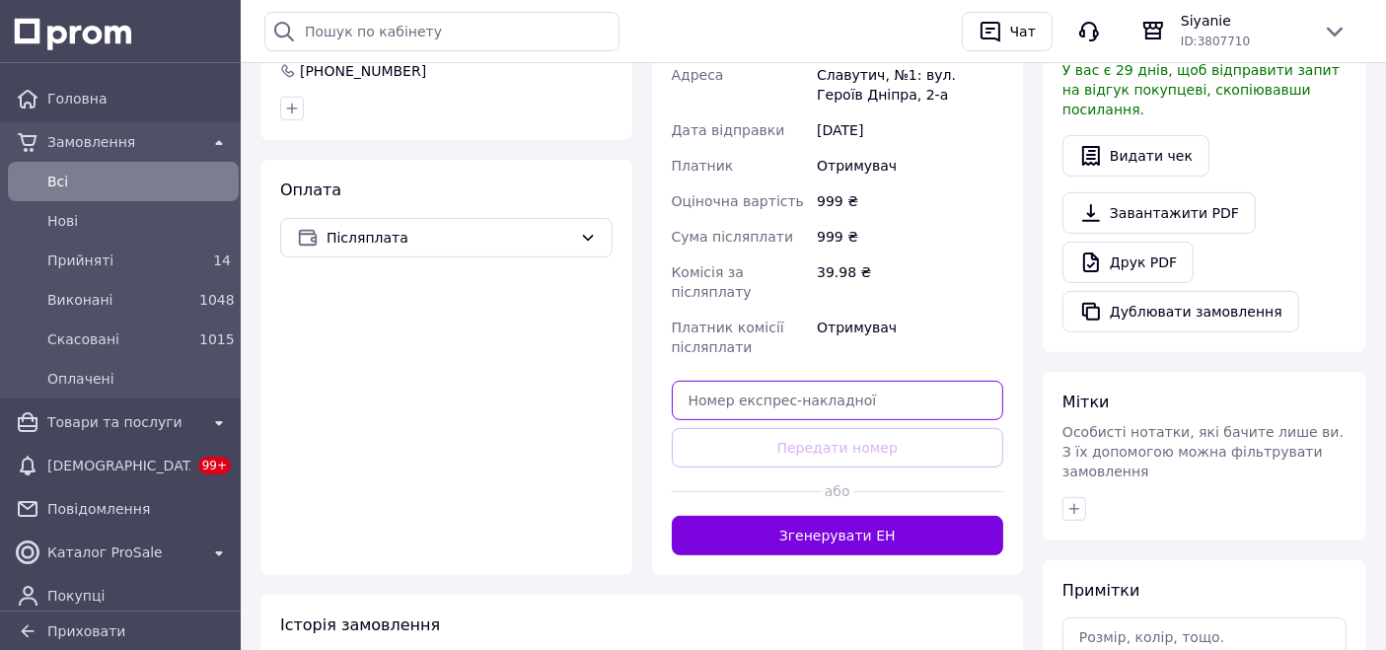
click at [877, 381] on input "text" at bounding box center [838, 400] width 332 height 39
paste input "20451269156410"
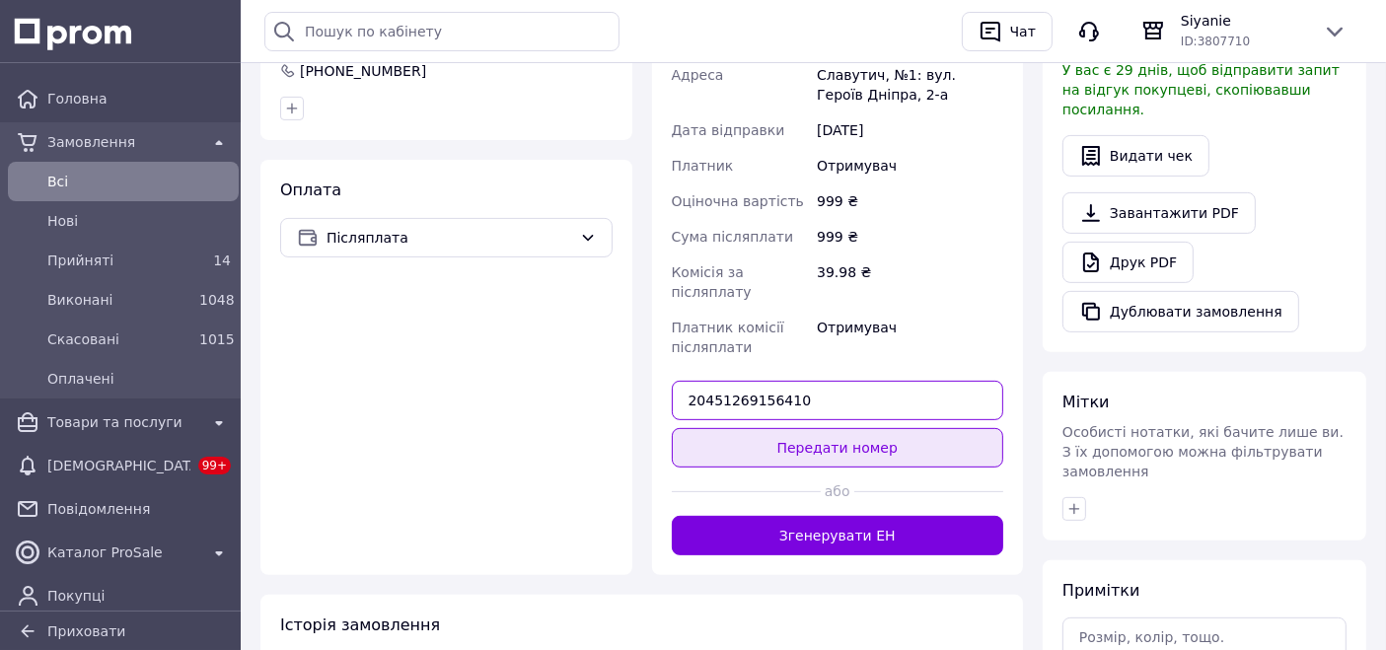
type input "20451269156410"
click at [849, 428] on button "Передати номер" at bounding box center [838, 447] width 332 height 39
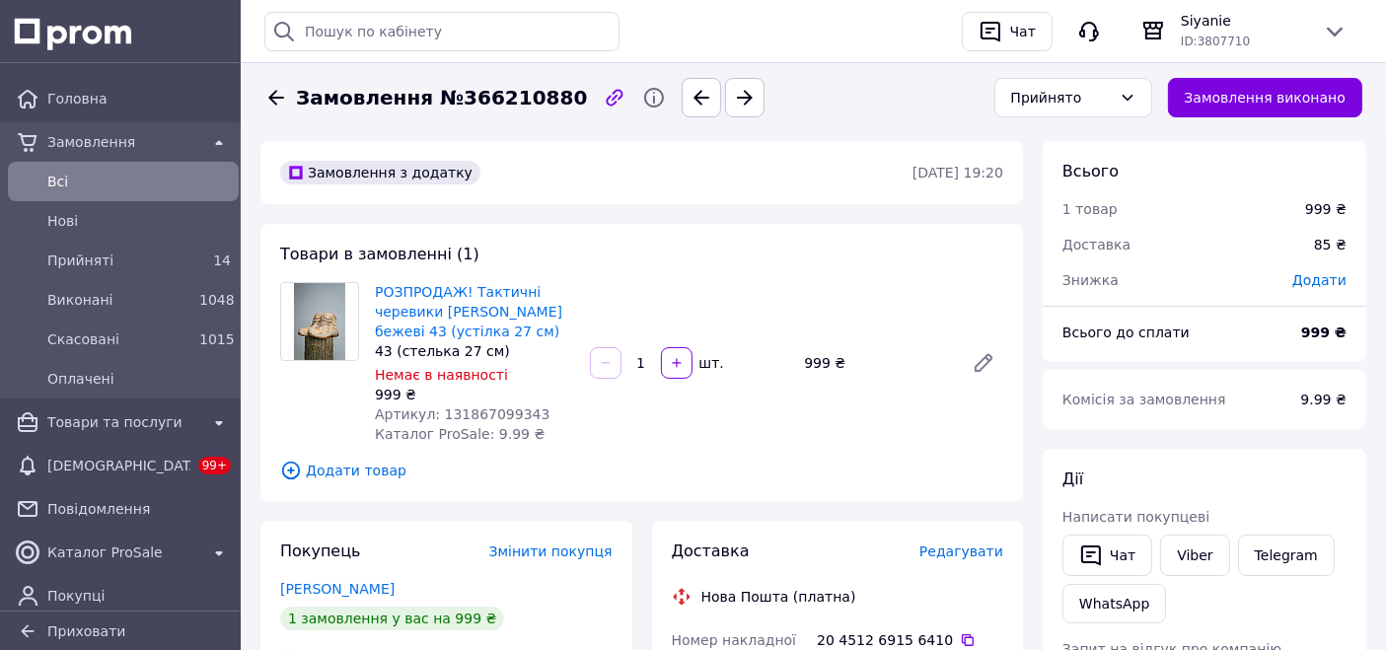
scroll to position [0, 0]
